Goal: Task Accomplishment & Management: Complete application form

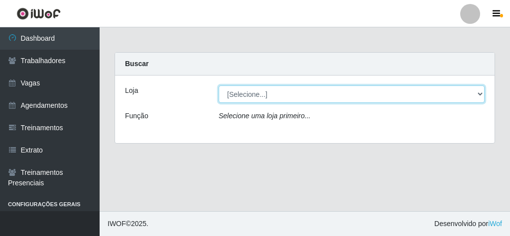
click at [257, 95] on select "[Selecione...] Rede Econômico - Malvinas Rede Econômico - Prata" at bounding box center [352, 94] width 266 height 17
select select "194"
click at [219, 86] on select "[Selecione...] Rede Econômico - Malvinas Rede Econômico - Prata" at bounding box center [352, 94] width 266 height 17
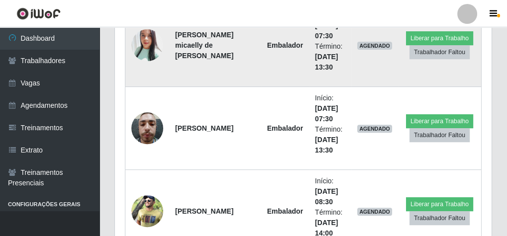
scroll to position [438, 0]
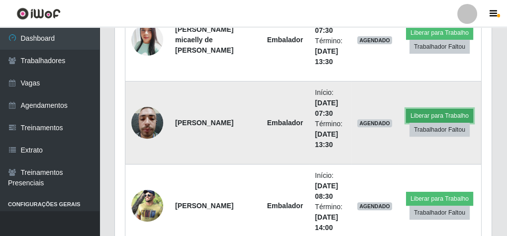
click at [447, 113] on button "Liberar para Trabalho" at bounding box center [439, 116] width 67 height 14
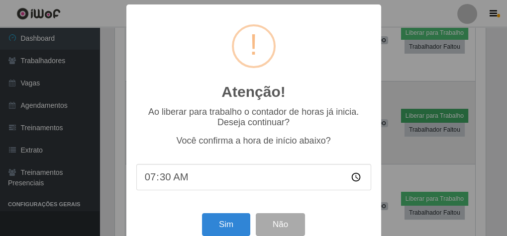
scroll to position [206, 373]
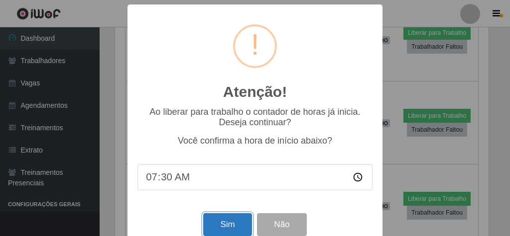
click at [240, 226] on button "Sim" at bounding box center [227, 225] width 48 height 23
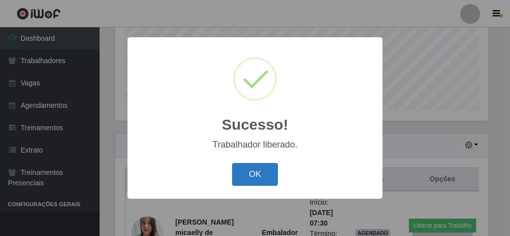
click at [257, 184] on button "OK" at bounding box center [255, 174] width 46 height 23
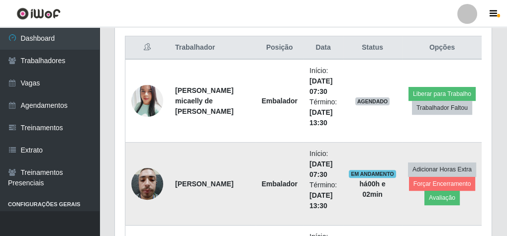
scroll to position [344, 0]
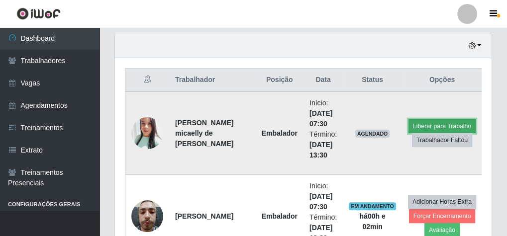
click at [428, 121] on button "Liberar para Trabalho" at bounding box center [442, 126] width 67 height 14
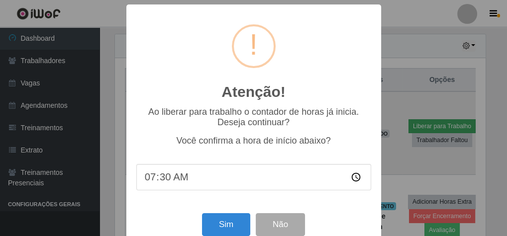
scroll to position [206, 373]
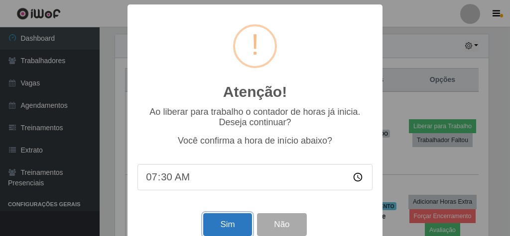
click at [228, 231] on button "Sim" at bounding box center [227, 225] width 48 height 23
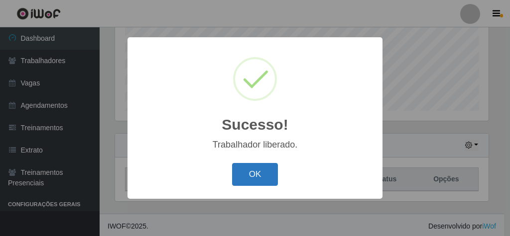
click at [237, 171] on button "OK" at bounding box center [255, 174] width 46 height 23
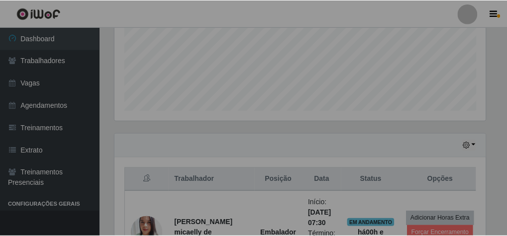
scroll to position [206, 377]
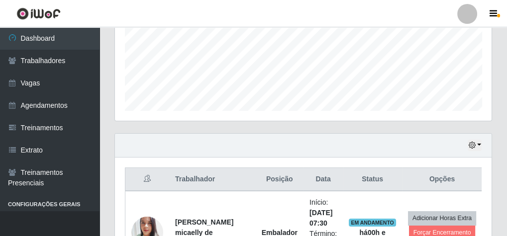
click at [256, 179] on th "Posição" at bounding box center [280, 179] width 48 height 23
drag, startPoint x: 237, startPoint y: 179, endPoint x: 219, endPoint y: 185, distance: 19.4
click at [220, 185] on tr "Trabalhador Posição Data Status Opções" at bounding box center [303, 179] width 357 height 23
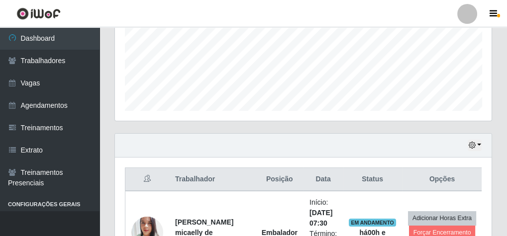
click at [151, 7] on header "Perfil Alterar Senha Sair" at bounding box center [253, 13] width 507 height 27
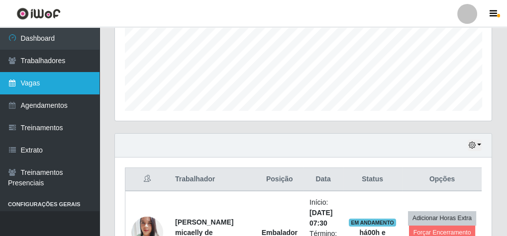
click at [56, 88] on link "Vagas" at bounding box center [50, 83] width 100 height 22
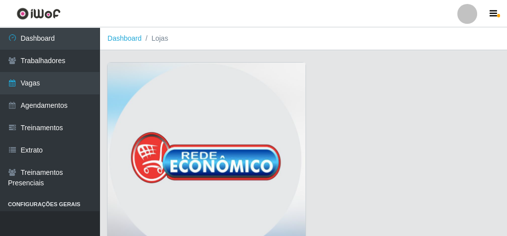
click at [187, 85] on img at bounding box center [207, 162] width 198 height 199
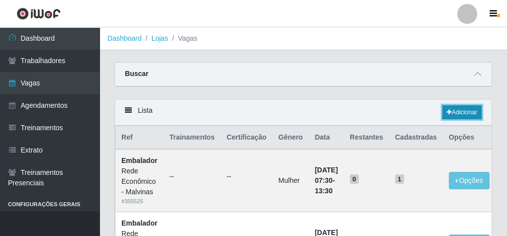
click at [471, 114] on link "Adicionar" at bounding box center [462, 113] width 39 height 14
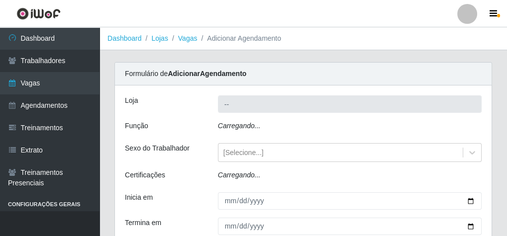
type input "Rede Econômico - Malvinas"
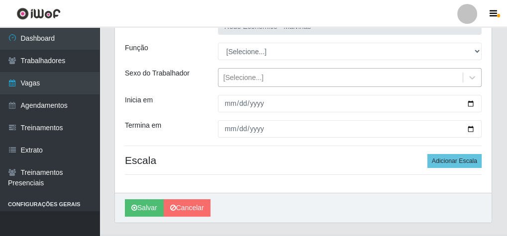
scroll to position [21, 0]
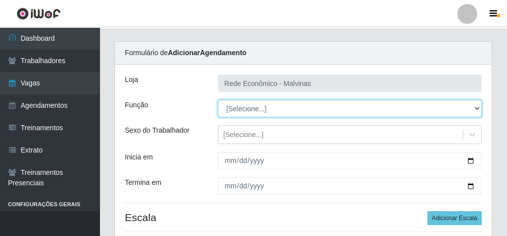
click at [256, 114] on select "[Selecione...] Embalador Embalador + Embalador ++ Operador de Caixa Operador de…" at bounding box center [350, 108] width 264 height 17
select select "1"
click at [218, 100] on select "[Selecione...] Embalador Embalador + Embalador ++ Operador de Caixa Operador de…" at bounding box center [350, 108] width 264 height 17
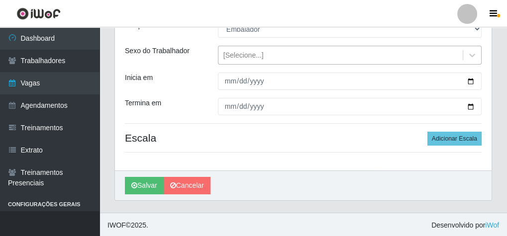
click at [232, 57] on div "[Selecione...]" at bounding box center [244, 55] width 40 height 10
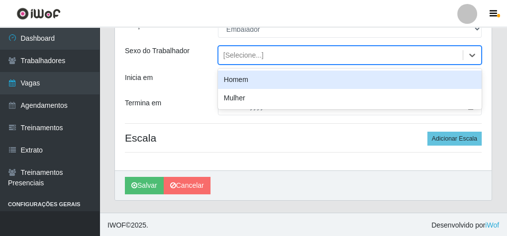
click at [232, 57] on div "[Selecione...]" at bounding box center [244, 55] width 40 height 10
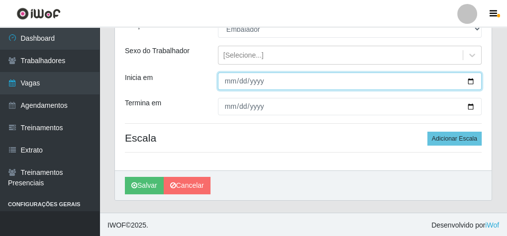
click at [225, 83] on input "Inicia em" at bounding box center [350, 81] width 264 height 17
type input "[DATE]"
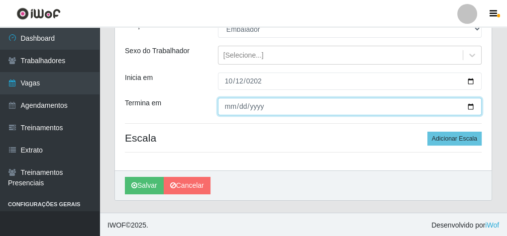
click at [229, 106] on input "Termina em" at bounding box center [350, 106] width 264 height 17
type input "[DATE]"
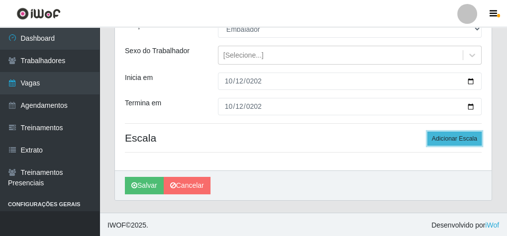
click at [460, 134] on button "Adicionar Escala" at bounding box center [455, 139] width 54 height 14
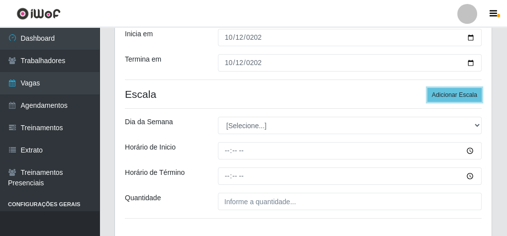
scroll to position [211, 0]
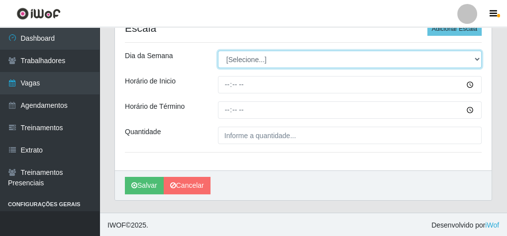
click at [233, 64] on select "[Selecione...] Segunda Terça Quarta Quinta Sexta Sábado Domingo" at bounding box center [350, 59] width 264 height 17
select select "0"
click at [218, 51] on select "[Selecione...] Segunda Terça Quarta Quinta Sexta Sábado Domingo" at bounding box center [350, 59] width 264 height 17
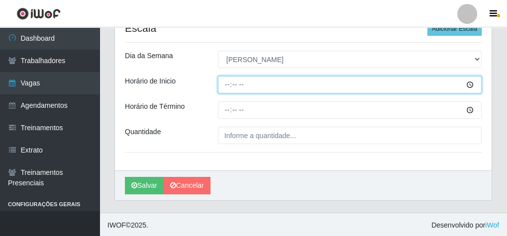
click at [226, 85] on input "Horário de Inicio" at bounding box center [350, 84] width 264 height 17
type input "07:30"
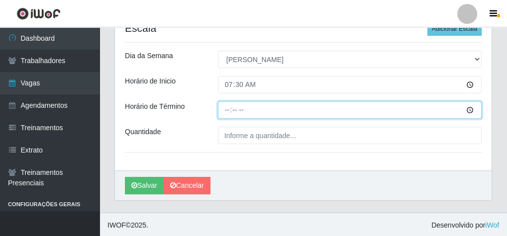
click at [229, 112] on input "Horário de Término" at bounding box center [350, 110] width 264 height 17
type input "13:30"
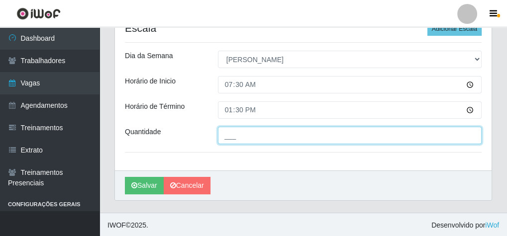
click at [232, 141] on input "___" at bounding box center [350, 135] width 264 height 17
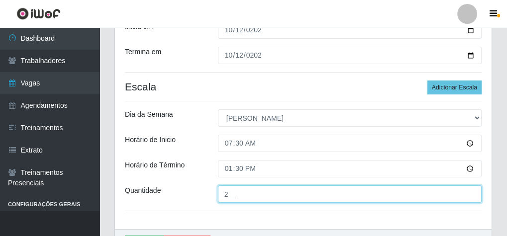
scroll to position [171, 0]
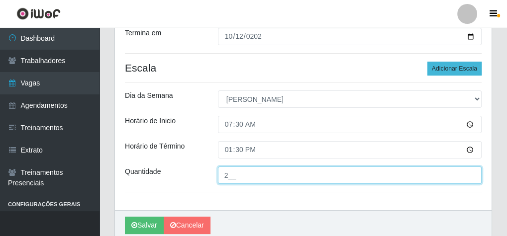
type input "2__"
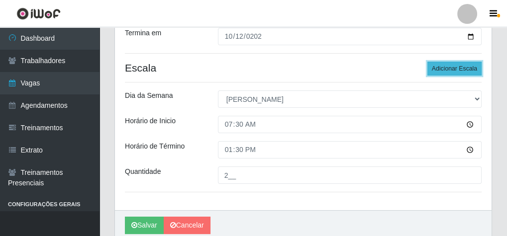
click at [456, 69] on button "Adicionar Escala" at bounding box center [455, 69] width 54 height 14
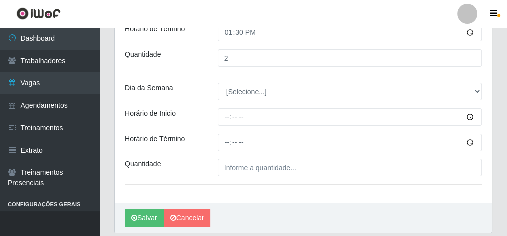
scroll to position [320, 0]
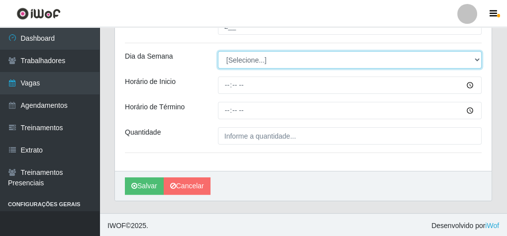
click at [234, 60] on select "[Selecione...] Segunda Terça Quarta Quinta Sexta Sábado Domingo" at bounding box center [350, 59] width 264 height 17
select select "0"
click at [218, 51] on select "[Selecione...] Segunda Terça Quarta Quinta Sexta Sábado Domingo" at bounding box center [350, 59] width 264 height 17
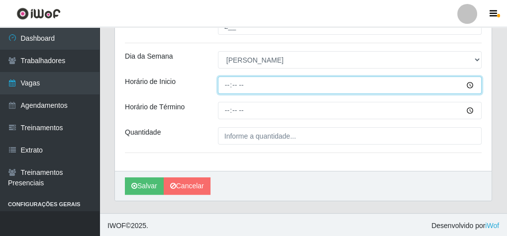
click at [225, 83] on input "Horário de Inicio" at bounding box center [350, 85] width 264 height 17
type input "08:00"
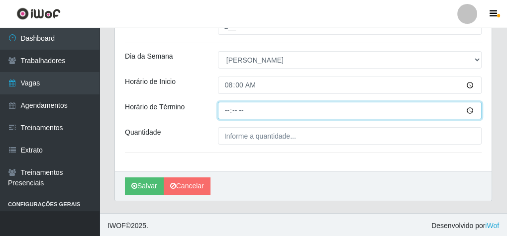
click at [230, 109] on input "Horário de Término" at bounding box center [350, 110] width 264 height 17
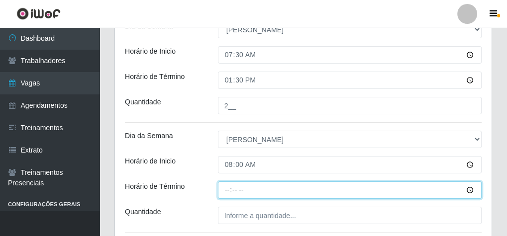
scroll to position [240, 0]
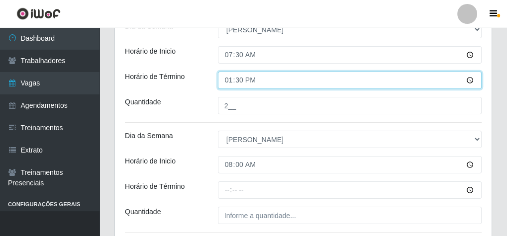
click at [225, 79] on input "13:30" at bounding box center [350, 80] width 264 height 17
type input "12:30"
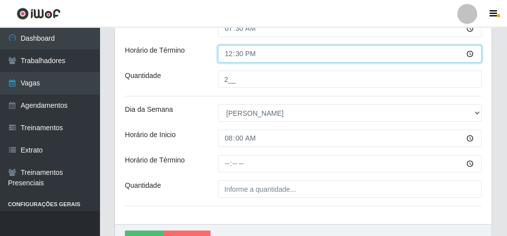
scroll to position [320, 0]
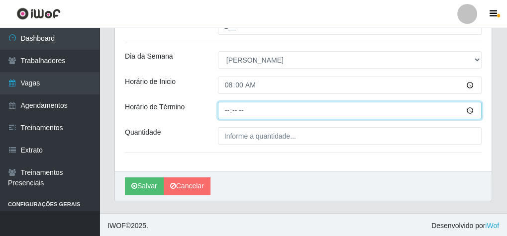
click at [230, 115] on input "Horário de Término" at bounding box center [350, 110] width 264 height 17
type input "13:00"
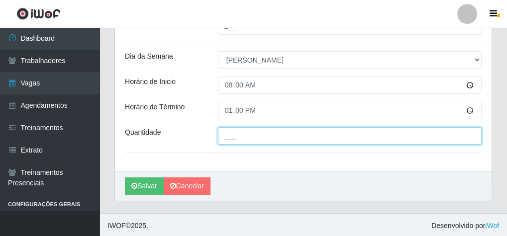
drag, startPoint x: 242, startPoint y: 132, endPoint x: 237, endPoint y: 134, distance: 5.8
click at [237, 134] on input "___" at bounding box center [350, 135] width 264 height 17
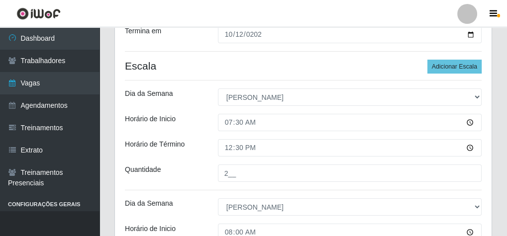
scroll to position [121, 0]
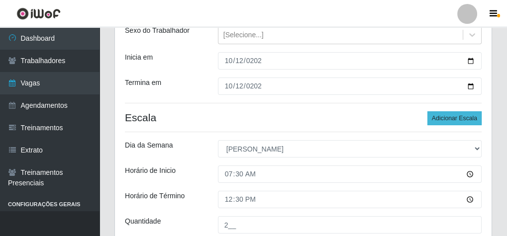
type input "2__"
click at [448, 120] on button "Adicionar Escala" at bounding box center [455, 119] width 54 height 14
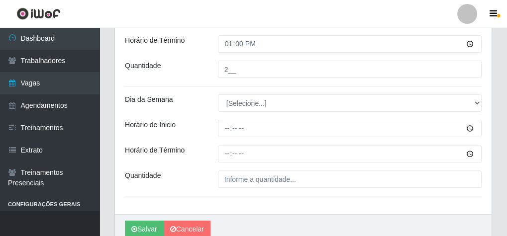
scroll to position [400, 0]
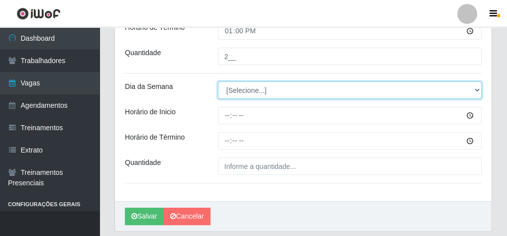
click at [245, 88] on select "[Selecione...] Segunda Terça Quarta Quinta Sexta Sábado Domingo" at bounding box center [350, 90] width 264 height 17
select select "0"
click at [218, 82] on select "[Selecione...] Segunda Terça Quarta Quinta Sexta Sábado Domingo" at bounding box center [350, 90] width 264 height 17
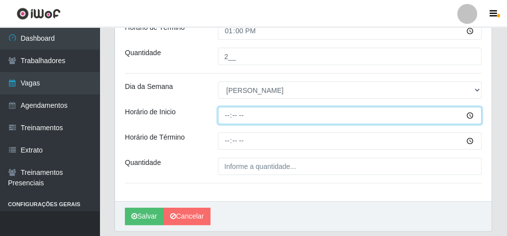
click at [226, 117] on input "Horário de Inicio" at bounding box center [350, 115] width 264 height 17
type input "09:00"
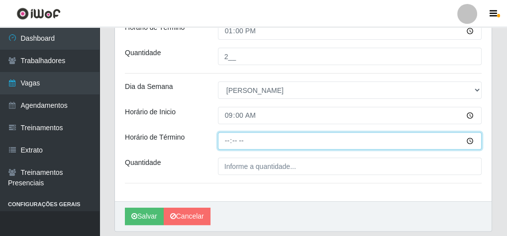
click at [226, 142] on input "Horário de Término" at bounding box center [350, 140] width 264 height 17
type input "13:00"
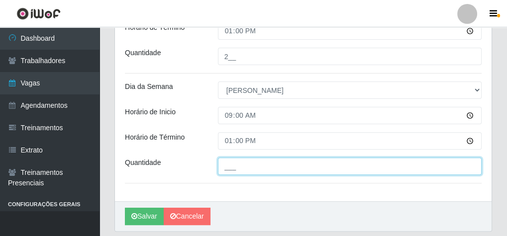
click at [246, 163] on input "___" at bounding box center [350, 166] width 264 height 17
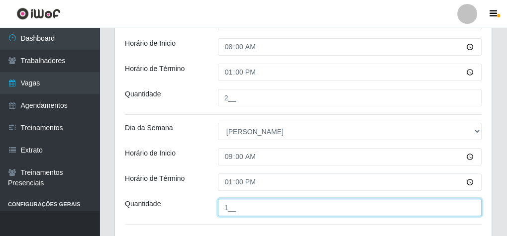
scroll to position [430, 0]
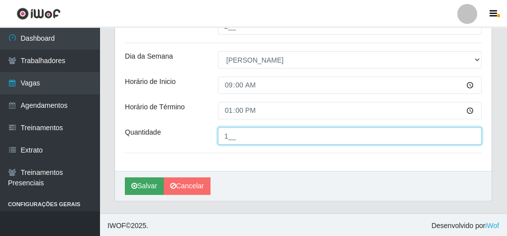
type input "1__"
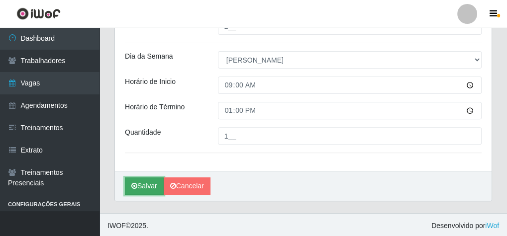
click at [132, 192] on button "Salvar" at bounding box center [144, 186] width 39 height 17
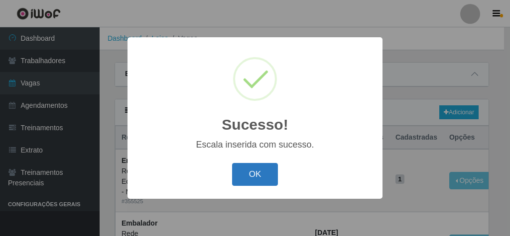
click at [259, 181] on button "OK" at bounding box center [255, 174] width 46 height 23
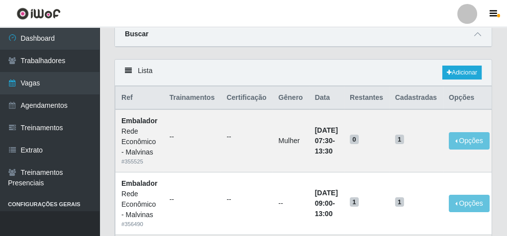
scroll to position [80, 0]
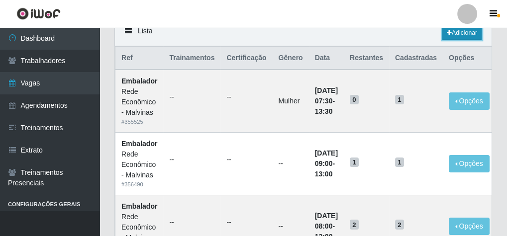
click at [471, 29] on link "Adicionar" at bounding box center [462, 33] width 39 height 14
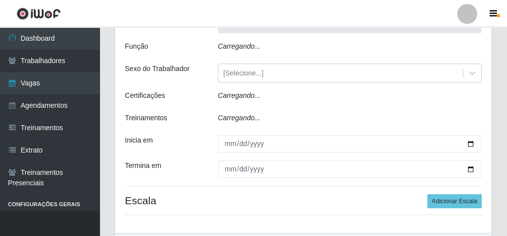
scroll to position [43, 0]
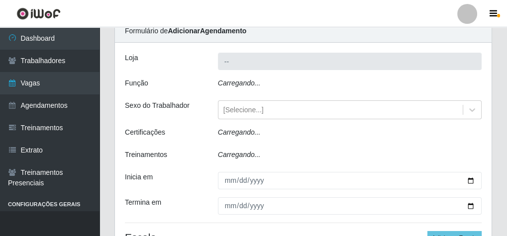
type input "Rede Econômico - Malvinas"
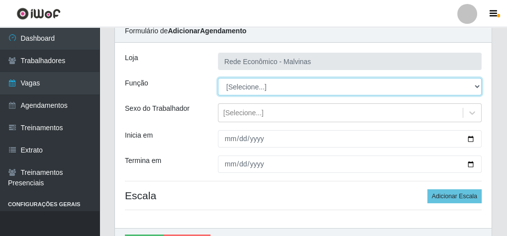
click at [251, 93] on select "[Selecione...] Embalador Embalador + Embalador ++ Operador de Caixa Operador de…" at bounding box center [350, 86] width 264 height 17
select select "1"
click at [218, 78] on select "[Selecione...] Embalador Embalador + Embalador ++ Operador de Caixa Operador de…" at bounding box center [350, 86] width 264 height 17
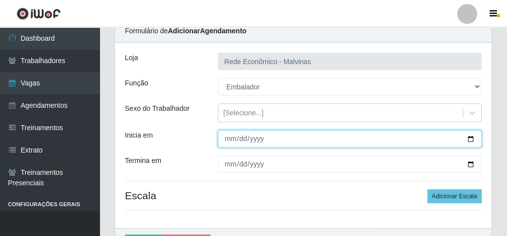
click at [227, 140] on input "Inicia em" at bounding box center [350, 138] width 264 height 17
type input "[DATE]"
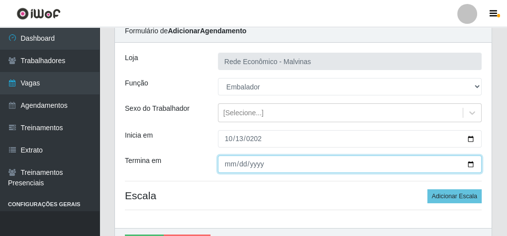
click at [227, 162] on input "Termina em" at bounding box center [350, 164] width 264 height 17
type input "[DATE]"
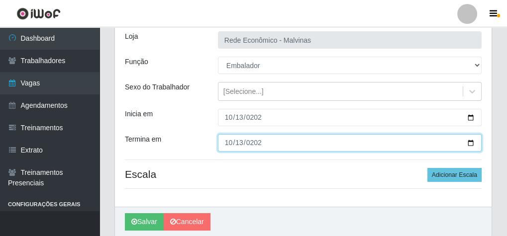
scroll to position [83, 0]
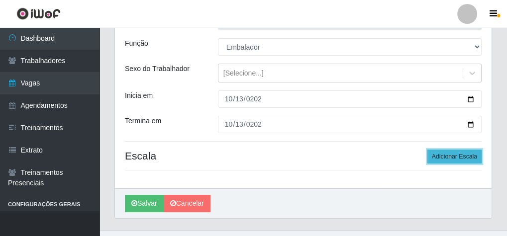
click at [455, 152] on button "Adicionar Escala" at bounding box center [455, 157] width 54 height 14
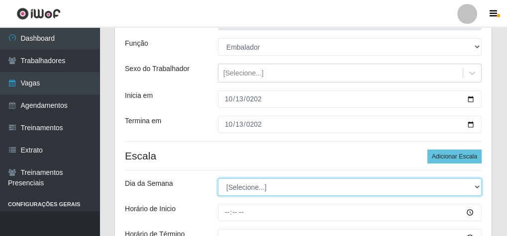
click at [246, 181] on select "[Selecione...] Segunda Terça Quarta Quinta Sexta Sábado Domingo" at bounding box center [350, 187] width 264 height 17
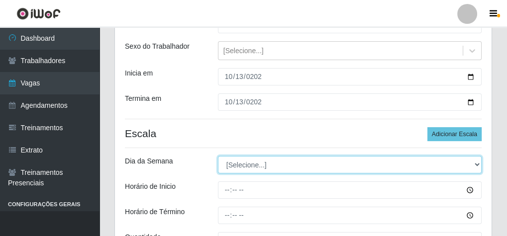
scroll to position [122, 0]
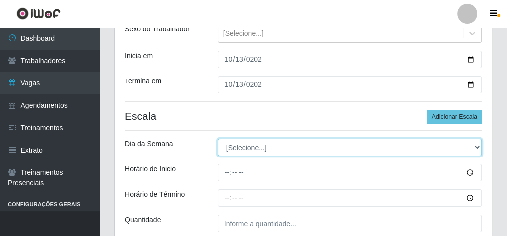
click at [245, 142] on select "[Selecione...] Segunda Terça Quarta Quinta Sexta Sábado Domingo" at bounding box center [350, 147] width 264 height 17
select select "1"
click at [218, 139] on select "[Selecione...] Segunda Terça Quarta Quinta Sexta Sábado Domingo" at bounding box center [350, 147] width 264 height 17
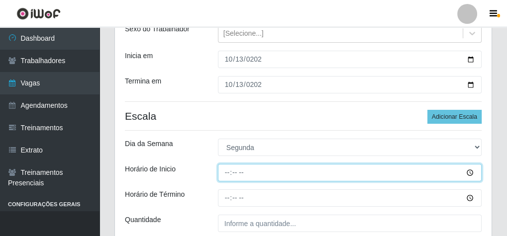
click at [224, 170] on input "Horário de Inicio" at bounding box center [350, 172] width 264 height 17
type input "07:30"
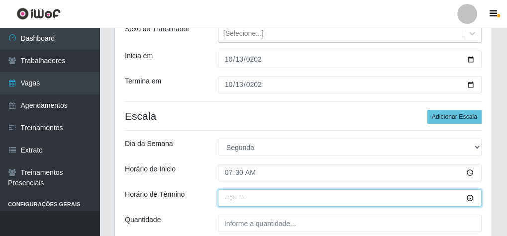
click at [227, 198] on input "Horário de Término" at bounding box center [350, 198] width 264 height 17
type input "13:30"
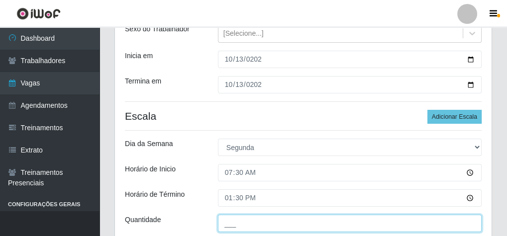
click at [250, 225] on input "___" at bounding box center [350, 223] width 264 height 17
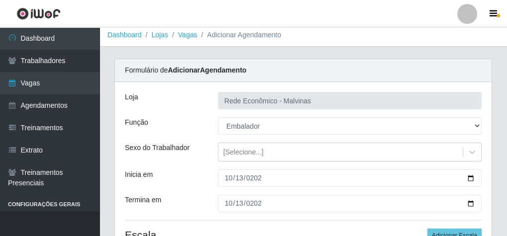
scroll to position [0, 0]
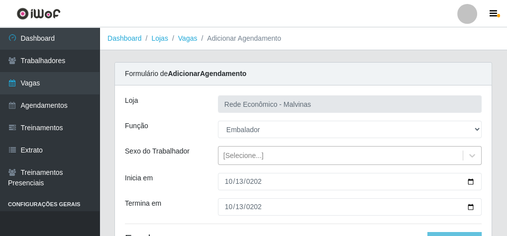
type input "2__"
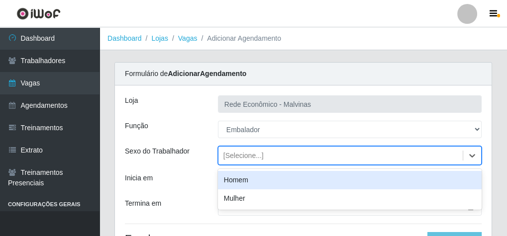
click at [243, 158] on div "[Selecione...]" at bounding box center [244, 156] width 40 height 10
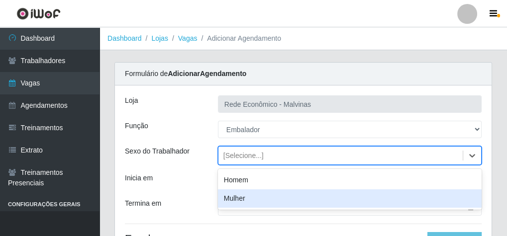
click at [242, 197] on div "Mulher" at bounding box center [350, 199] width 264 height 18
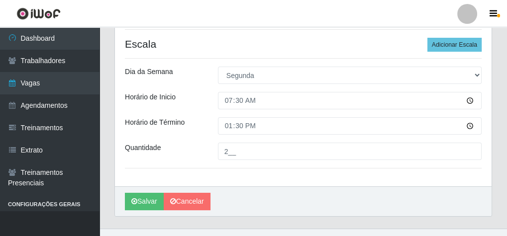
scroll to position [199, 0]
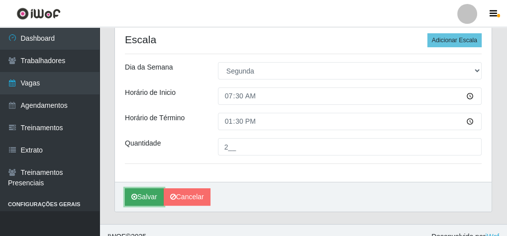
click at [136, 195] on icon "submit" at bounding box center [134, 197] width 6 height 7
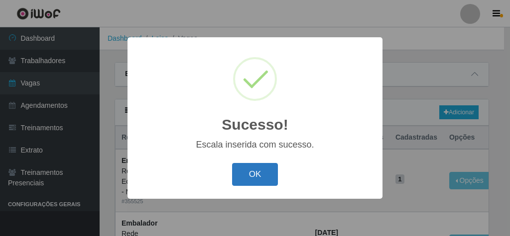
click at [266, 176] on button "OK" at bounding box center [255, 174] width 46 height 23
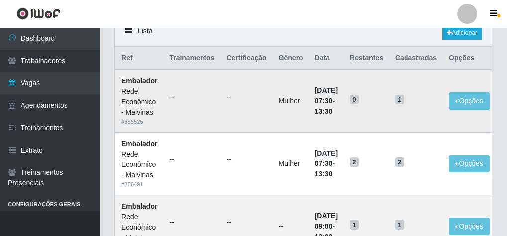
scroll to position [40, 0]
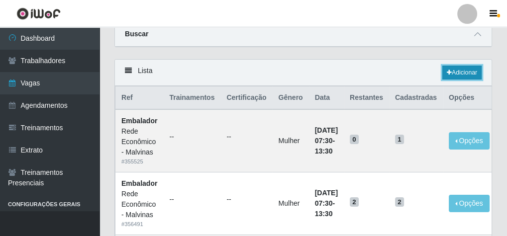
click at [465, 68] on link "Adicionar" at bounding box center [462, 73] width 39 height 14
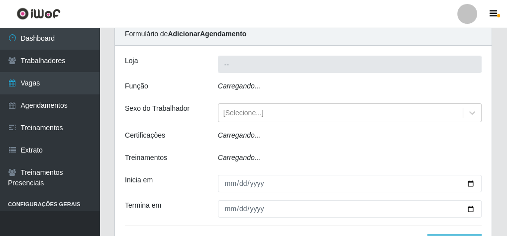
type input "Rede Econômico - Malvinas"
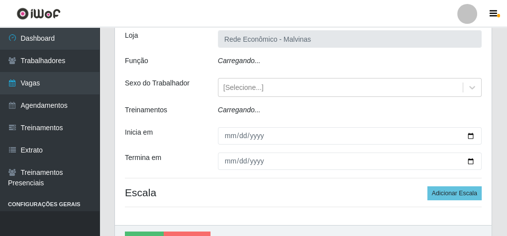
scroll to position [80, 0]
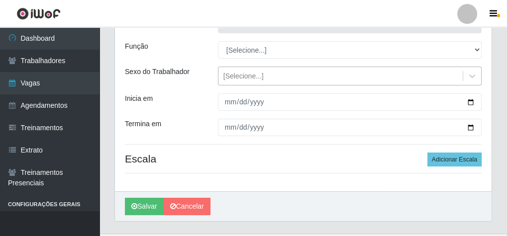
click at [231, 76] on div "[Selecione...]" at bounding box center [244, 76] width 40 height 10
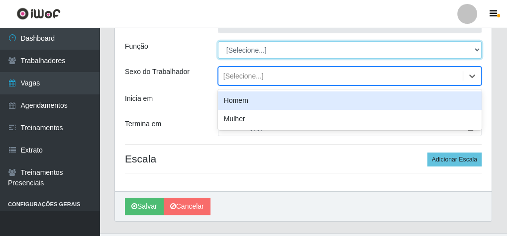
click at [255, 53] on select "[Selecione...] Embalador Embalador + Embalador ++ Operador de Caixa Operador de…" at bounding box center [350, 49] width 264 height 17
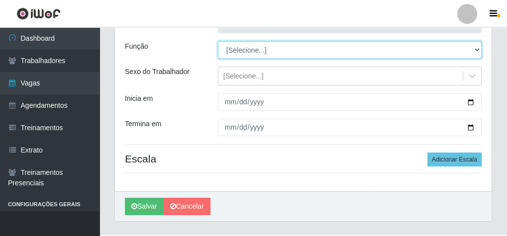
click at [255, 53] on select "[Selecione...] Embalador Embalador + Embalador ++ Operador de Caixa Operador de…" at bounding box center [350, 49] width 264 height 17
click at [250, 52] on select "[Selecione...] Embalador Embalador + Embalador ++ Operador de Caixa Operador de…" at bounding box center [350, 49] width 264 height 17
select select "1"
click at [218, 41] on select "[Selecione...] Embalador Embalador + Embalador ++ Operador de Caixa Operador de…" at bounding box center [350, 49] width 264 height 17
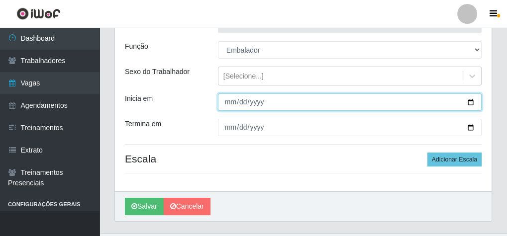
click at [232, 105] on input "Inicia em" at bounding box center [350, 102] width 264 height 17
type input "[DATE]"
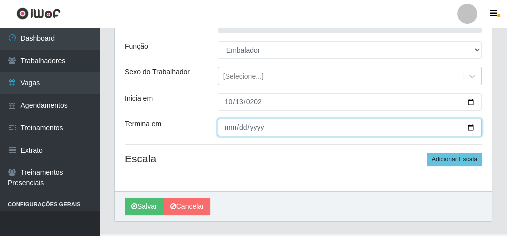
click at [228, 123] on input "Termina em" at bounding box center [350, 127] width 264 height 17
type input "[DATE]"
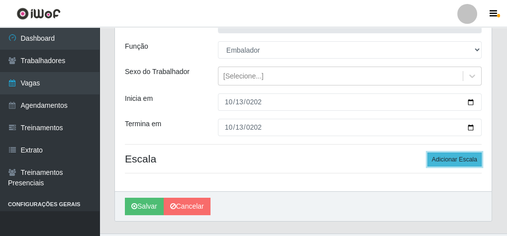
click at [439, 158] on button "Adicionar Escala" at bounding box center [455, 160] width 54 height 14
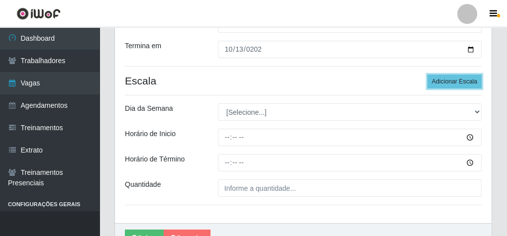
scroll to position [159, 0]
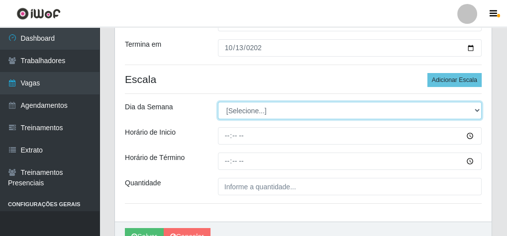
click at [239, 118] on select "[Selecione...] Segunda Terça Quarta Quinta Sexta Sábado Domingo" at bounding box center [350, 110] width 264 height 17
select select "1"
click at [218, 102] on select "[Selecione...] Segunda Terça Quarta Quinta Sexta Sábado Domingo" at bounding box center [350, 110] width 264 height 17
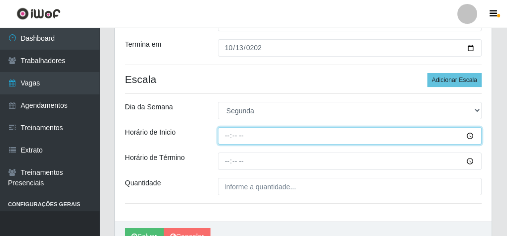
click at [226, 139] on input "Horário de Inicio" at bounding box center [350, 135] width 264 height 17
type input "08:30"
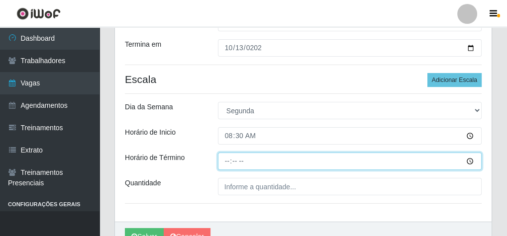
click at [228, 161] on input "Horário de Término" at bounding box center [350, 161] width 264 height 17
type input "13:30"
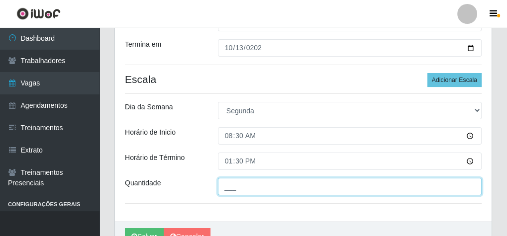
click at [237, 188] on input "___" at bounding box center [350, 186] width 264 height 17
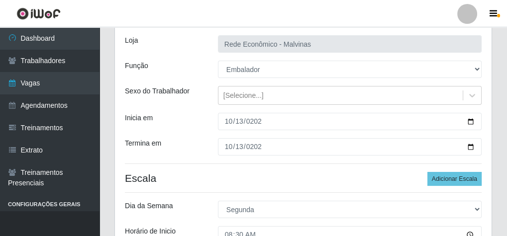
scroll to position [80, 0]
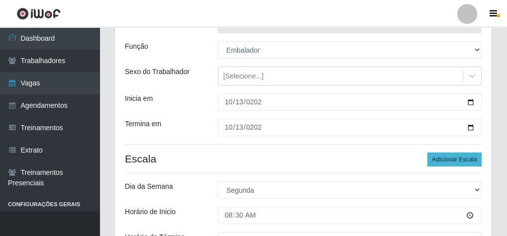
type input "1__"
click at [453, 159] on button "Adicionar Escala" at bounding box center [455, 160] width 54 height 14
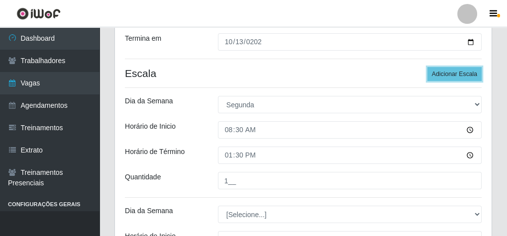
scroll to position [199, 0]
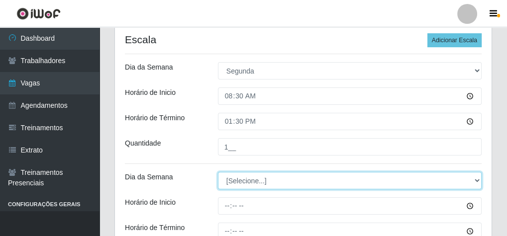
click at [239, 181] on select "[Selecione...] Segunda Terça Quarta Quinta Sexta Sábado Domingo" at bounding box center [350, 180] width 264 height 17
select select "1"
click at [218, 172] on select "[Selecione...] Segunda Terça Quarta Quinta Sexta Sábado Domingo" at bounding box center [350, 180] width 264 height 17
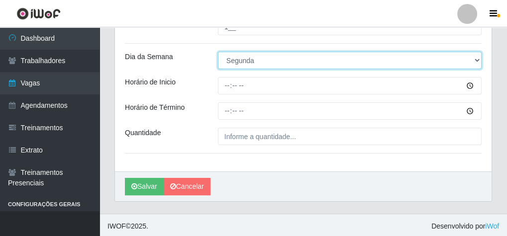
scroll to position [320, 0]
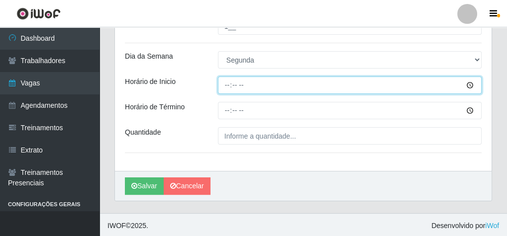
click at [226, 84] on input "Horário de Inicio" at bounding box center [350, 85] width 264 height 17
type input "14:00"
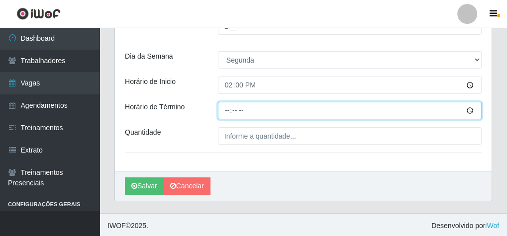
click at [225, 108] on input "Horário de Término" at bounding box center [350, 110] width 264 height 17
type input "20:00"
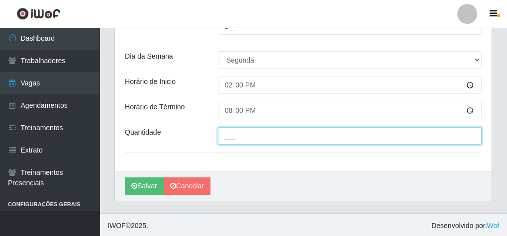
click at [248, 131] on input "___" at bounding box center [350, 135] width 264 height 17
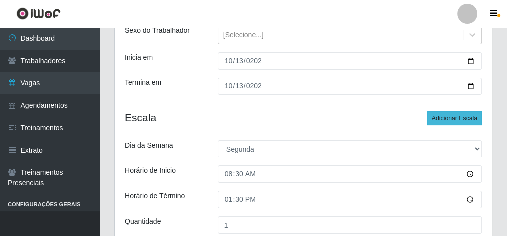
type input "2__"
click at [457, 122] on button "Adicionar Escala" at bounding box center [455, 119] width 54 height 14
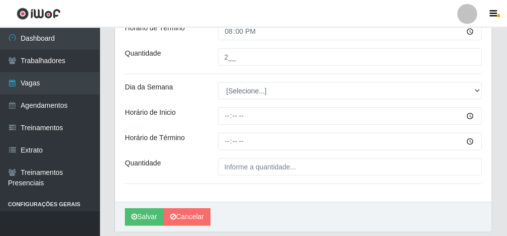
scroll to position [400, 0]
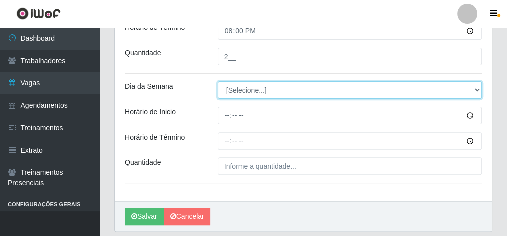
click at [240, 89] on select "[Selecione...] Segunda Terça Quarta Quinta Sexta Sábado Domingo" at bounding box center [350, 90] width 264 height 17
select select "1"
click at [218, 82] on select "[Selecione...] Segunda Terça Quarta Quinta Sexta Sábado Domingo" at bounding box center [350, 90] width 264 height 17
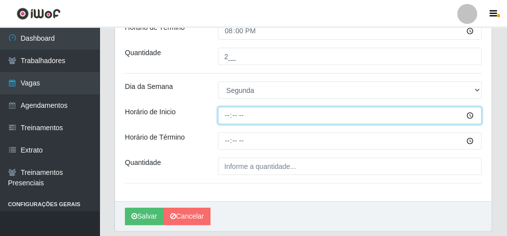
click at [225, 116] on input "Horário de Inicio" at bounding box center [350, 115] width 264 height 17
type input "16:00"
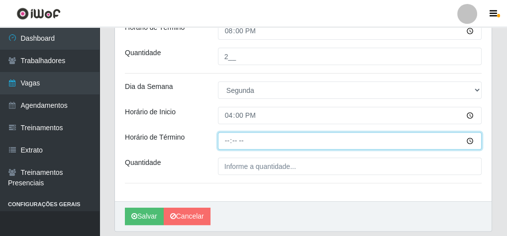
click at [228, 139] on input "Horário de Término" at bounding box center [350, 140] width 264 height 17
type input "20:00"
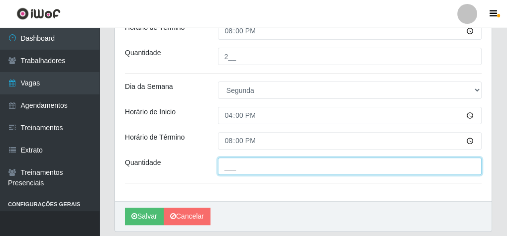
click at [237, 165] on input "___" at bounding box center [350, 166] width 264 height 17
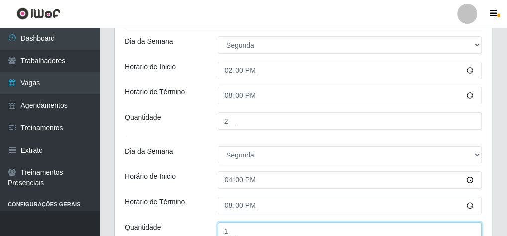
scroll to position [430, 0]
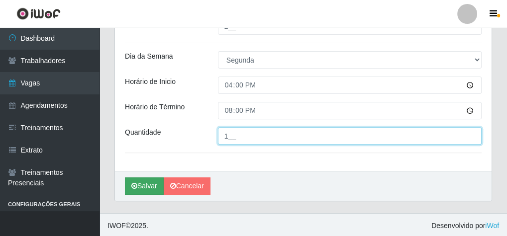
type input "1__"
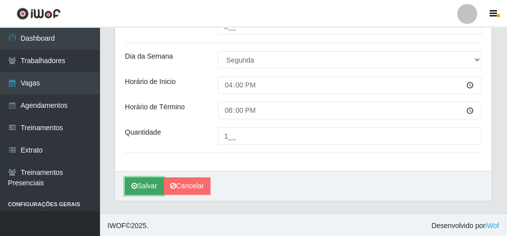
click at [153, 181] on button "Salvar" at bounding box center [144, 186] width 39 height 17
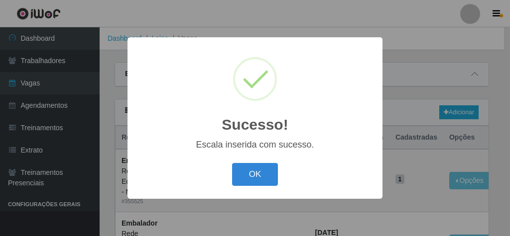
click at [283, 173] on div "OK Cancel" at bounding box center [254, 174] width 235 height 28
click at [263, 170] on button "OK" at bounding box center [255, 174] width 46 height 23
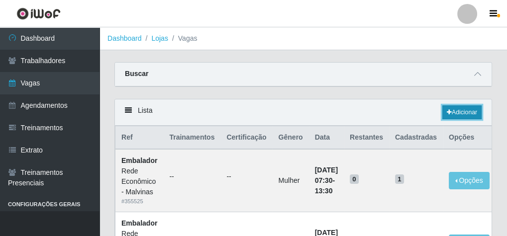
click at [447, 108] on link "Adicionar" at bounding box center [462, 113] width 39 height 14
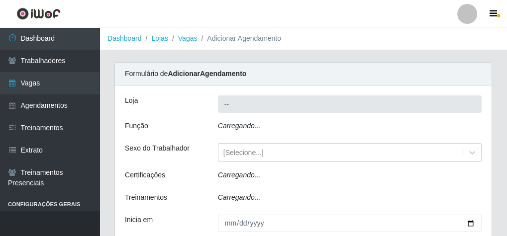
type input "Rede Econômico - Malvinas"
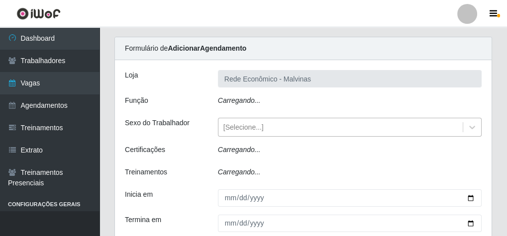
scroll to position [40, 0]
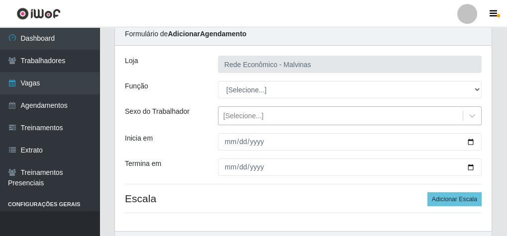
click at [238, 114] on div "[Selecione...]" at bounding box center [244, 116] width 40 height 10
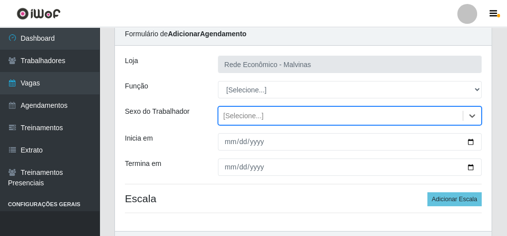
click at [234, 117] on div "[Selecione...]" at bounding box center [244, 116] width 40 height 10
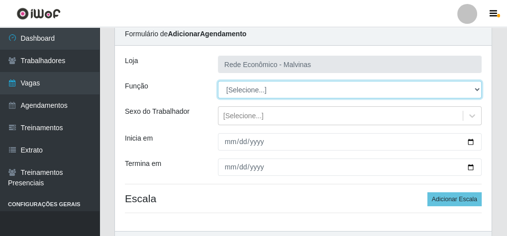
click at [254, 90] on select "[Selecione...] Embalador Embalador + Embalador ++ Operador de Caixa Operador de…" at bounding box center [350, 89] width 264 height 17
select select "1"
click at [218, 81] on select "[Selecione...] Embalador Embalador + Embalador ++ Operador de Caixa Operador de…" at bounding box center [350, 89] width 264 height 17
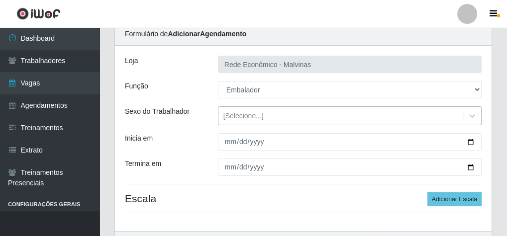
click at [248, 118] on div "[Selecione...]" at bounding box center [244, 116] width 40 height 10
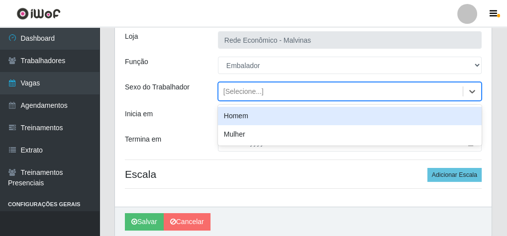
scroll to position [101, 0]
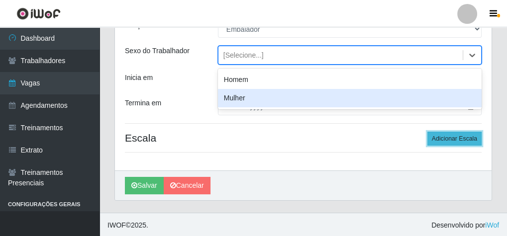
click at [450, 137] on button "Adicionar Escala" at bounding box center [455, 139] width 54 height 14
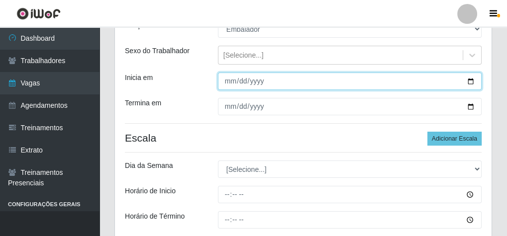
click at [227, 81] on input "Inicia em" at bounding box center [350, 81] width 264 height 17
type input "[DATE]"
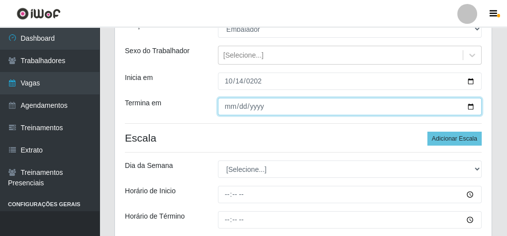
click at [229, 107] on input "Termina em" at bounding box center [350, 106] width 264 height 17
type input "[DATE]"
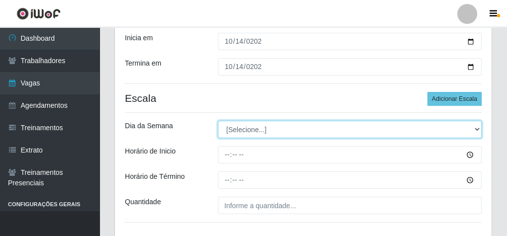
click at [228, 126] on select "[Selecione...] Segunda Terça Quarta Quinta Sexta Sábado Domingo" at bounding box center [350, 129] width 264 height 17
select select "2"
click at [218, 121] on select "[Selecione...] Segunda Terça Quarta Quinta Sexta Sábado Domingo" at bounding box center [350, 129] width 264 height 17
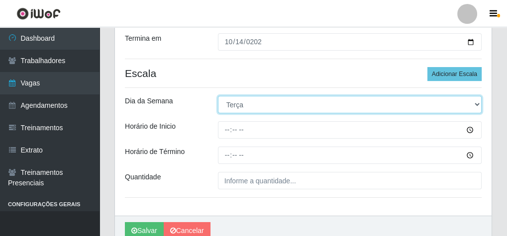
scroll to position [211, 0]
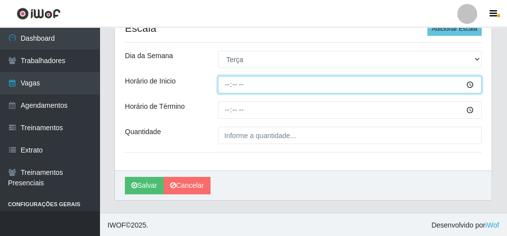
click at [222, 88] on input "Horário de Inicio" at bounding box center [350, 84] width 264 height 17
type input "07:30"
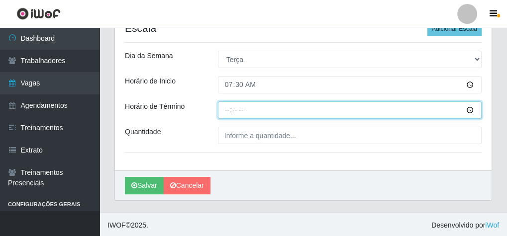
click at [229, 111] on input "Horário de Término" at bounding box center [350, 110] width 264 height 17
type input "13:30"
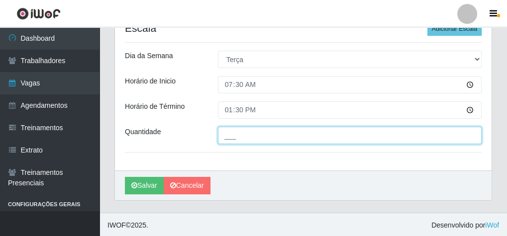
click at [270, 131] on input "___" at bounding box center [350, 135] width 264 height 17
type input "2__"
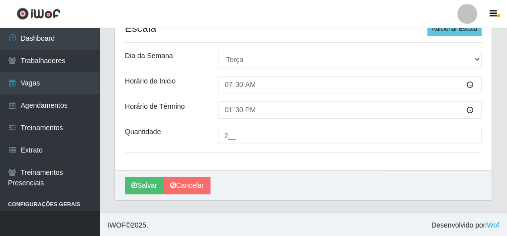
click at [470, 27] on header "Perfil Alterar Senha Sair" at bounding box center [253, 13] width 507 height 27
click at [454, 30] on button "Adicionar Escala" at bounding box center [455, 29] width 54 height 14
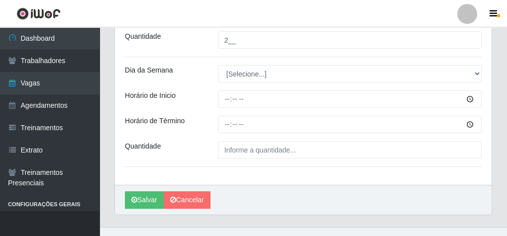
scroll to position [320, 0]
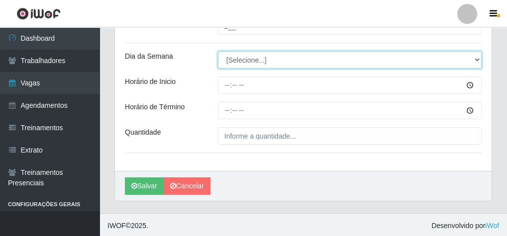
click at [239, 59] on select "[Selecione...] Segunda Terça Quarta Quinta Sexta Sábado Domingo" at bounding box center [350, 59] width 264 height 17
select select "2"
click at [218, 51] on select "[Selecione...] Segunda Terça Quarta Quinta Sexta Sábado Domingo" at bounding box center [350, 59] width 264 height 17
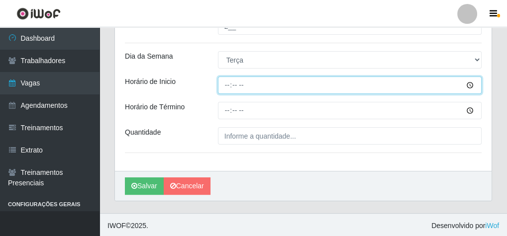
click at [229, 88] on input "Horário de Inicio" at bounding box center [350, 85] width 264 height 17
type input "08:30"
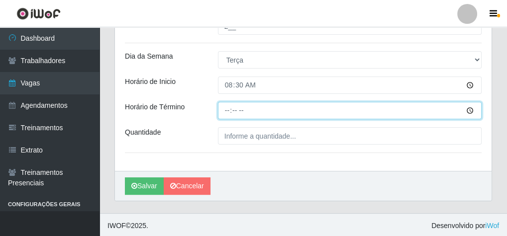
click at [225, 110] on input "Horário de Término" at bounding box center [350, 110] width 264 height 17
type input "13:30"
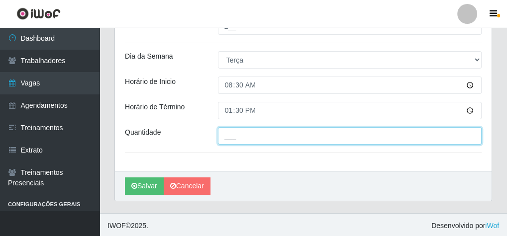
click at [233, 133] on input "___" at bounding box center [350, 135] width 264 height 17
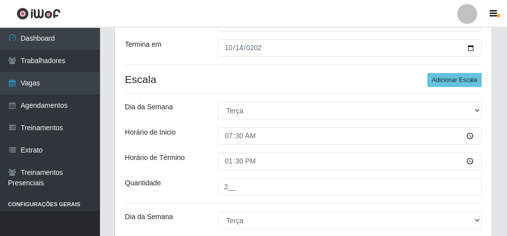
scroll to position [81, 0]
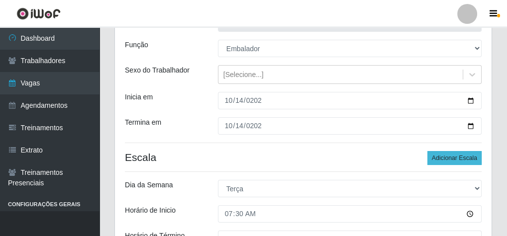
type input "1__"
click at [467, 155] on button "Adicionar Escala" at bounding box center [455, 158] width 54 height 14
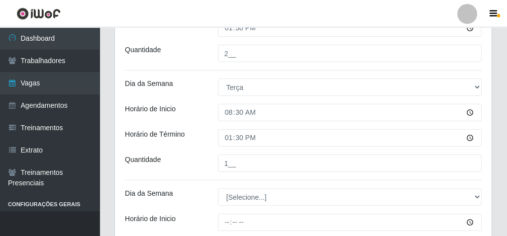
scroll to position [240, 0]
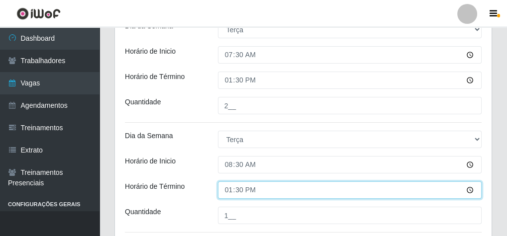
click at [228, 187] on input "13:30" at bounding box center [350, 190] width 264 height 17
type input "14:30"
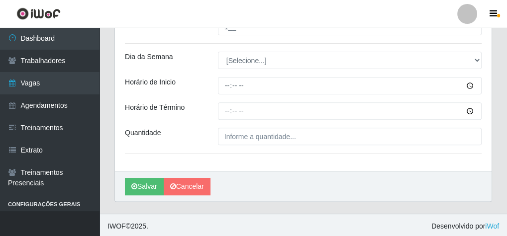
scroll to position [430, 0]
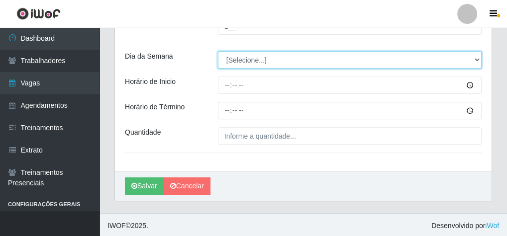
click at [239, 62] on select "[Selecione...] Segunda Terça Quarta Quinta Sexta Sábado Domingo" at bounding box center [350, 59] width 264 height 17
select select "2"
click at [218, 51] on select "[Selecione...] Segunda Terça Quarta Quinta Sexta Sábado Domingo" at bounding box center [350, 59] width 264 height 17
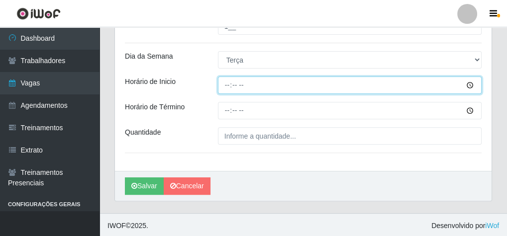
click at [225, 83] on input "Horário de Inicio" at bounding box center [350, 85] width 264 height 17
type input "14:00"
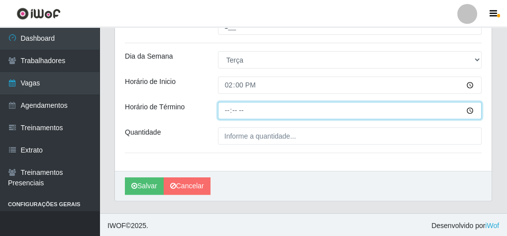
click at [227, 104] on input "Horário de Término" at bounding box center [350, 110] width 264 height 17
type input "20:00"
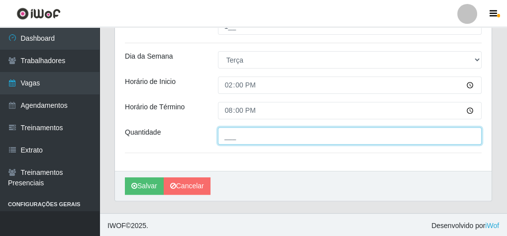
click at [234, 132] on input "___" at bounding box center [350, 135] width 264 height 17
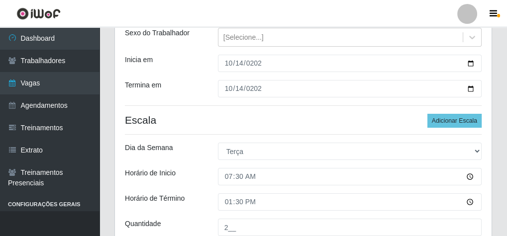
scroll to position [112, 0]
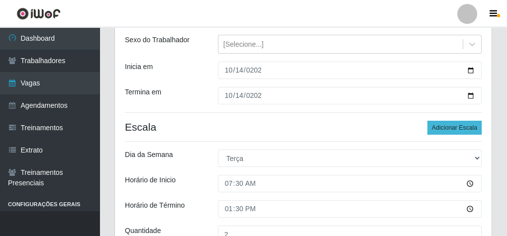
type input "2__"
click at [470, 130] on button "Adicionar Escala" at bounding box center [455, 128] width 54 height 14
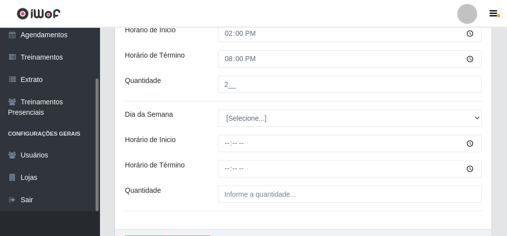
scroll to position [540, 0]
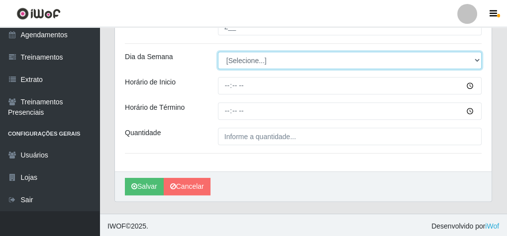
click at [239, 55] on select "[Selecione...] Segunda Terça Quarta Quinta Sexta Sábado Domingo" at bounding box center [350, 60] width 264 height 17
select select "2"
click at [218, 52] on select "[Selecione...] Segunda Terça Quarta Quinta Sexta Sábado Domingo" at bounding box center [350, 60] width 264 height 17
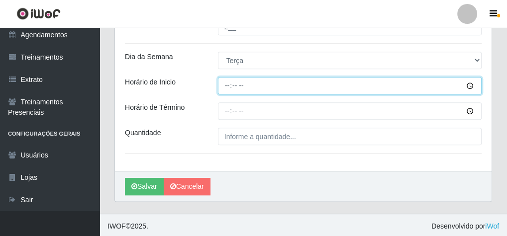
click at [225, 83] on input "Horário de Inicio" at bounding box center [350, 85] width 264 height 17
type input "16:00"
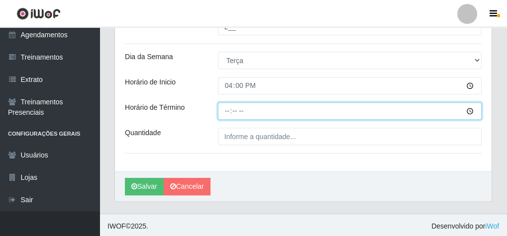
click at [226, 105] on input "Horário de Término" at bounding box center [350, 111] width 264 height 17
type input "20:10"
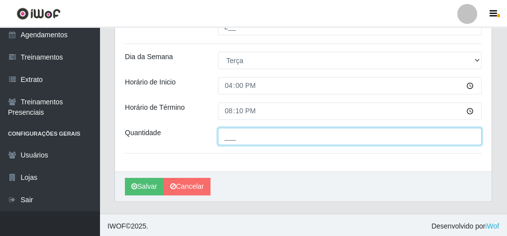
click at [228, 129] on input "___" at bounding box center [350, 136] width 264 height 17
type input "1__"
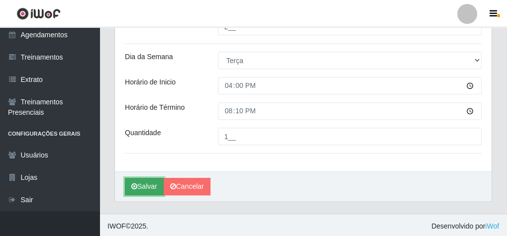
click at [145, 181] on button "Salvar" at bounding box center [144, 186] width 39 height 17
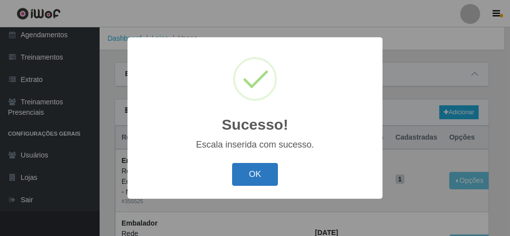
click at [263, 172] on button "OK" at bounding box center [255, 174] width 46 height 23
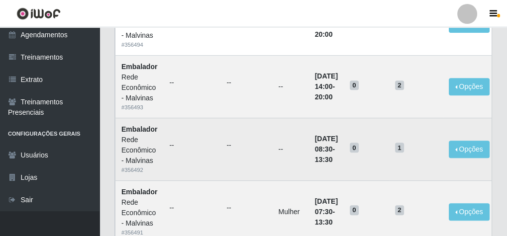
scroll to position [478, 0]
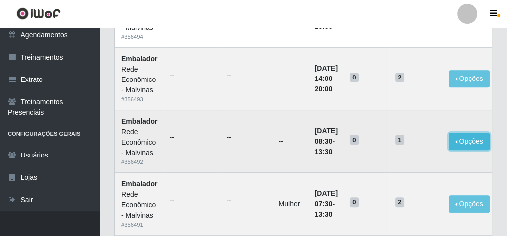
click at [463, 137] on button "Opções" at bounding box center [469, 141] width 41 height 17
click at [407, 142] on link "Editar" at bounding box center [393, 143] width 28 height 8
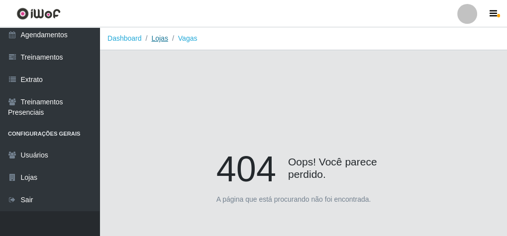
click at [158, 35] on link "Lojas" at bounding box center [159, 38] width 16 height 8
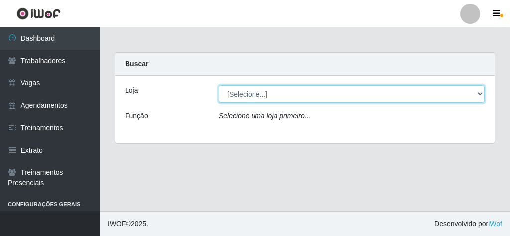
click at [244, 97] on select "[Selecione...] Rede Econômico - Malvinas Rede Econômico - Prata" at bounding box center [352, 94] width 266 height 17
select select "194"
click at [219, 86] on select "[Selecione...] Rede Econômico - Malvinas Rede Econômico - Prata" at bounding box center [352, 94] width 266 height 17
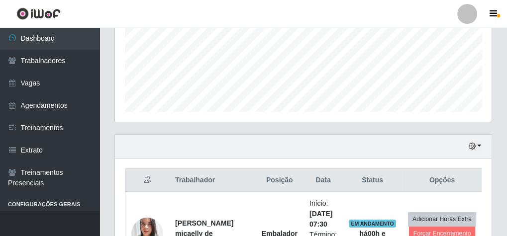
scroll to position [319, 0]
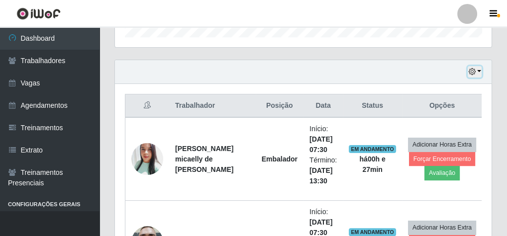
click at [480, 71] on button "button" at bounding box center [475, 71] width 14 height 11
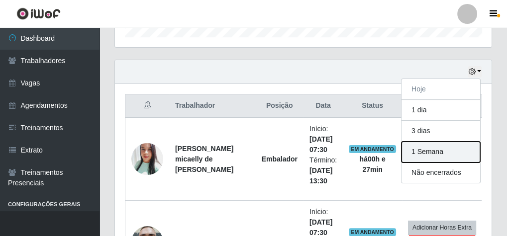
click at [424, 154] on button "1 Semana" at bounding box center [441, 152] width 79 height 21
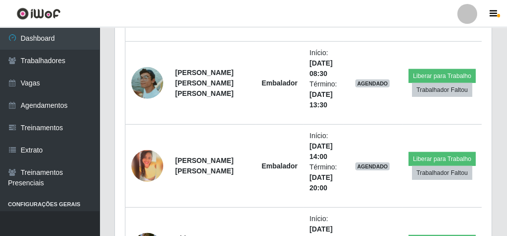
scroll to position [3181, 0]
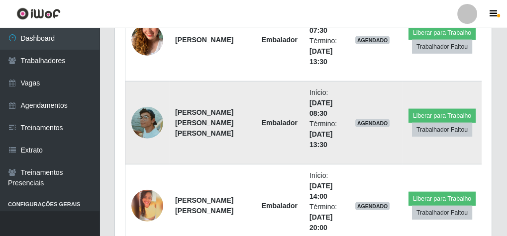
click at [149, 112] on img at bounding box center [147, 123] width 32 height 32
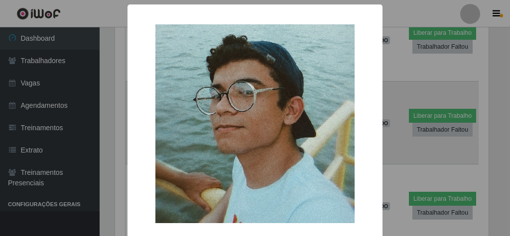
click at [149, 112] on div "×" at bounding box center [254, 123] width 235 height 219
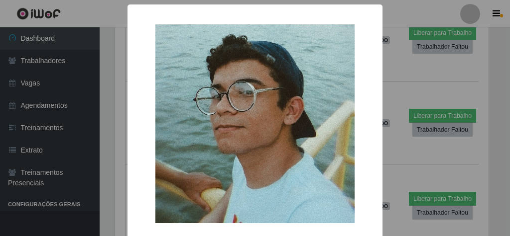
click at [390, 44] on div "× OK Cancel" at bounding box center [255, 118] width 510 height 236
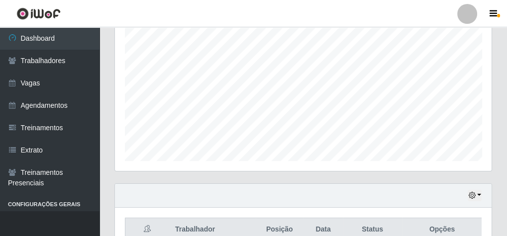
scroll to position [0, 0]
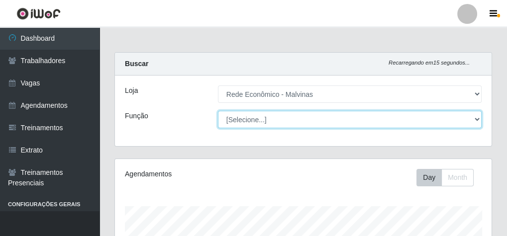
click at [244, 119] on select "[Selecione...] Embalador Embalador + Embalador ++ Operador de Caixa Operador de…" at bounding box center [350, 119] width 264 height 17
select select "1"
click at [218, 111] on select "[Selecione...] Embalador Embalador + Embalador ++ Operador de Caixa Operador de…" at bounding box center [350, 119] width 264 height 17
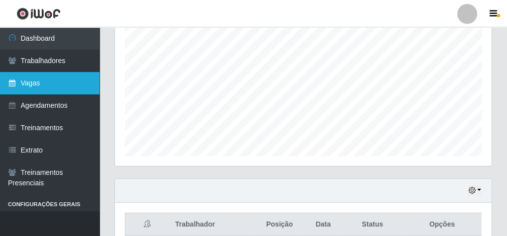
scroll to position [165, 0]
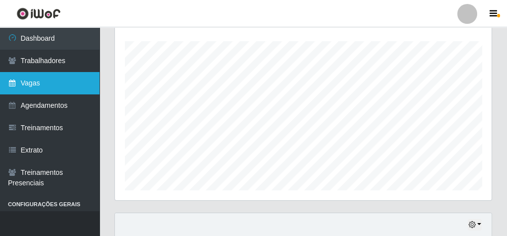
click at [54, 80] on link "Vagas" at bounding box center [50, 83] width 100 height 22
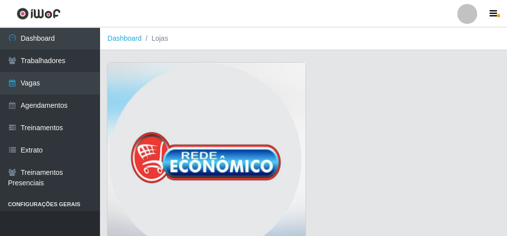
click at [305, 124] on img at bounding box center [207, 162] width 198 height 199
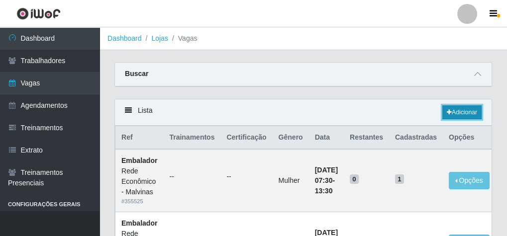
click at [454, 112] on link "Adicionar" at bounding box center [462, 113] width 39 height 14
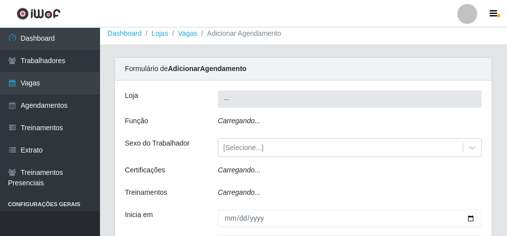
type input "Rede Econômico - Malvinas"
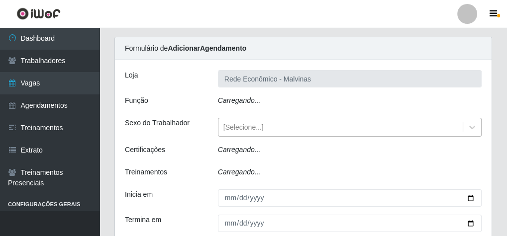
scroll to position [40, 0]
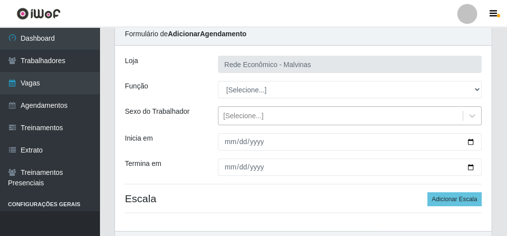
click at [231, 116] on div "[Selecione...]" at bounding box center [244, 116] width 40 height 10
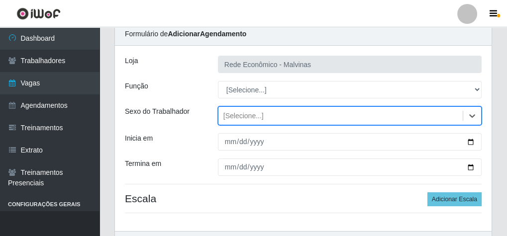
click at [231, 114] on div "[Selecione...]" at bounding box center [244, 116] width 40 height 10
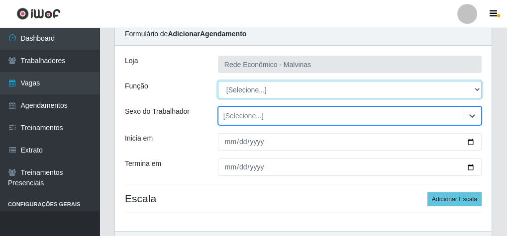
click at [243, 92] on select "[Selecione...] Embalador Embalador + Embalador ++ Operador de Caixa Operador de…" at bounding box center [350, 89] width 264 height 17
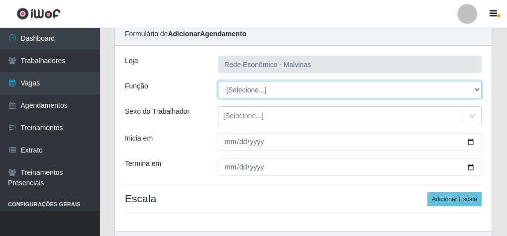
select select "1"
click at [218, 81] on select "[Selecione...] Embalador Embalador + Embalador ++ Operador de Caixa Operador de…" at bounding box center [350, 89] width 264 height 17
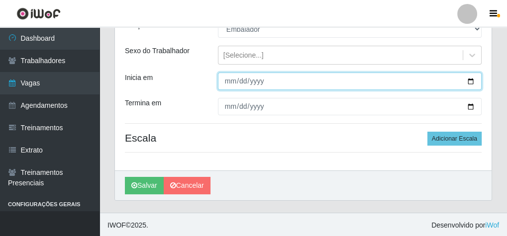
click at [225, 79] on input "Inicia em" at bounding box center [350, 81] width 264 height 17
type input "2025-10-15"
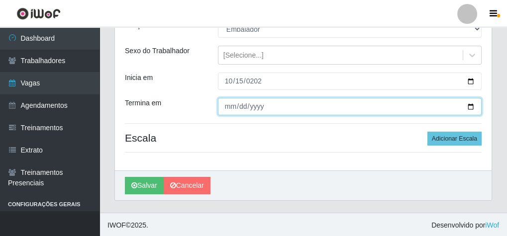
click at [229, 103] on input "Termina em" at bounding box center [350, 106] width 264 height 17
type input "2025-10-15"
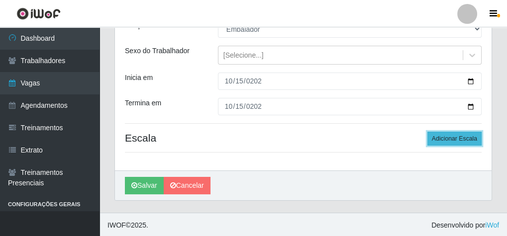
click at [453, 138] on button "Adicionar Escala" at bounding box center [455, 139] width 54 height 14
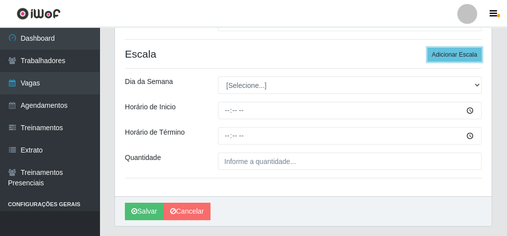
scroll to position [211, 0]
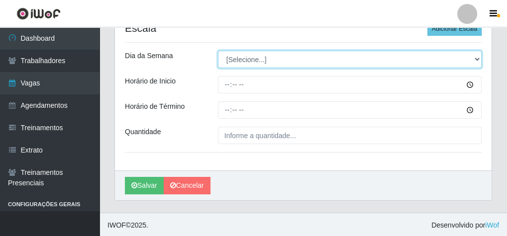
click at [259, 60] on select "[Selecione...] Segunda Terça Quarta Quinta Sexta Sábado Domingo" at bounding box center [350, 59] width 264 height 17
select select "3"
click at [218, 51] on select "[Selecione...] Segunda Terça Quarta Quinta Sexta Sábado Domingo" at bounding box center [350, 59] width 264 height 17
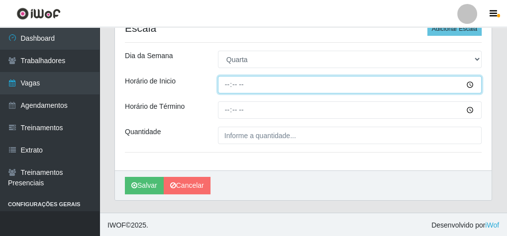
click at [221, 89] on input "Horário de Inicio" at bounding box center [350, 84] width 264 height 17
type input "07:30"
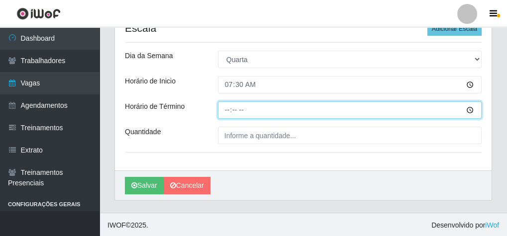
click at [223, 112] on input "Horário de Término" at bounding box center [350, 110] width 264 height 17
type input "13:30"
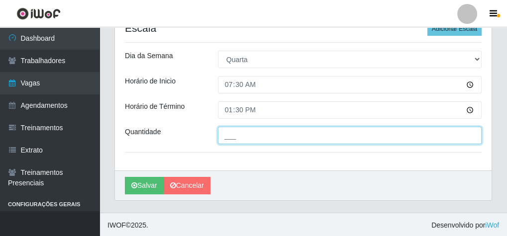
click at [240, 133] on input "___" at bounding box center [350, 135] width 264 height 17
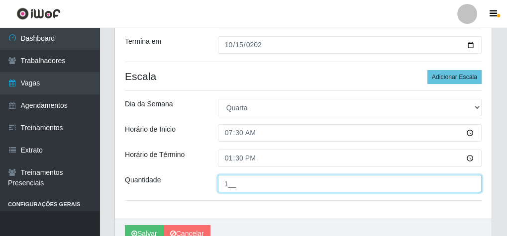
scroll to position [91, 0]
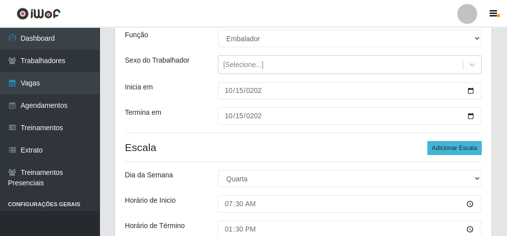
type input "1__"
click at [448, 144] on button "Adicionar Escala" at bounding box center [455, 148] width 54 height 14
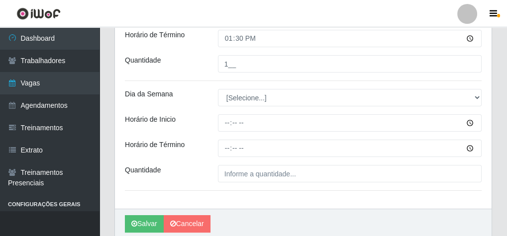
scroll to position [290, 0]
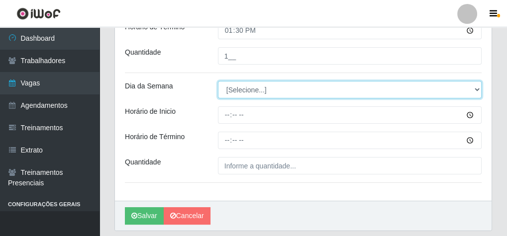
click at [244, 92] on select "[Selecione...] Segunda Terça Quarta Quinta Sexta Sábado Domingo" at bounding box center [350, 89] width 264 height 17
select select "3"
click at [218, 81] on select "[Selecione...] Segunda Terça Quarta Quinta Sexta Sábado Domingo" at bounding box center [350, 89] width 264 height 17
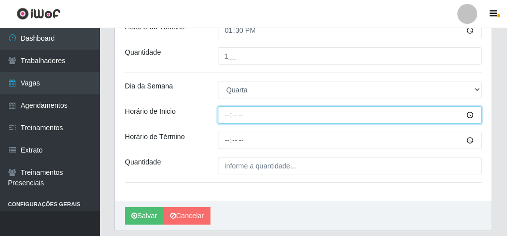
click at [228, 116] on input "Horário de Inicio" at bounding box center [350, 115] width 264 height 17
type input "08:30"
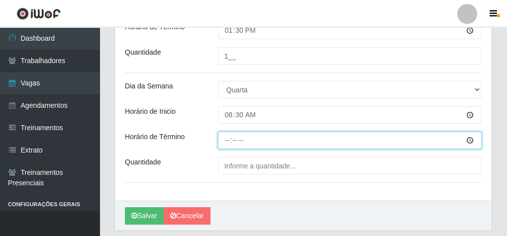
click at [227, 136] on input "Horário de Término" at bounding box center [350, 140] width 264 height 17
type input "14:00"
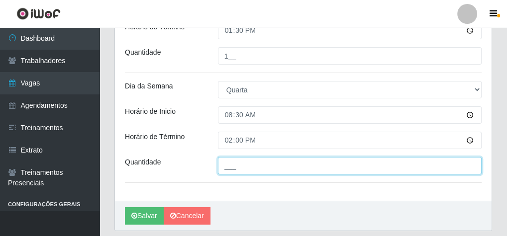
click at [252, 161] on input "___" at bounding box center [350, 165] width 264 height 17
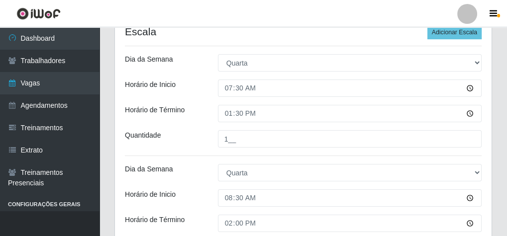
scroll to position [51, 0]
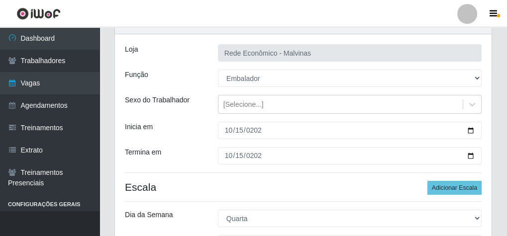
type input "1__"
click at [445, 177] on div "Loja Rede Econômico - Malvinas Função [Selecione...] Embalador Embalador + Emba…" at bounding box center [303, 237] width 377 height 406
click at [448, 182] on button "Adicionar Escala" at bounding box center [455, 188] width 54 height 14
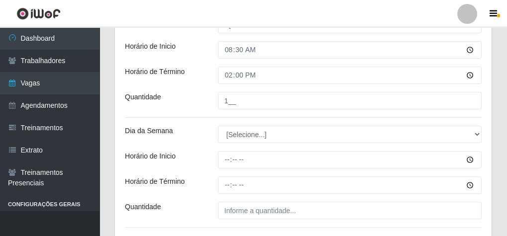
scroll to position [370, 0]
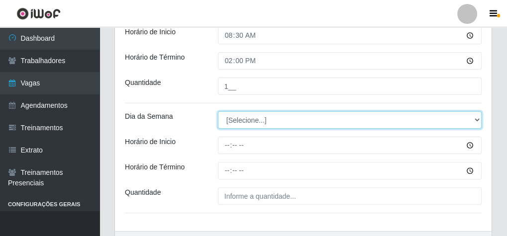
click at [261, 115] on select "[Selecione...] Segunda Terça Quarta Quinta Sexta Sábado Domingo" at bounding box center [350, 120] width 264 height 17
select select "3"
click at [218, 112] on select "[Selecione...] Segunda Terça Quarta Quinta Sexta Sábado Domingo" at bounding box center [350, 120] width 264 height 17
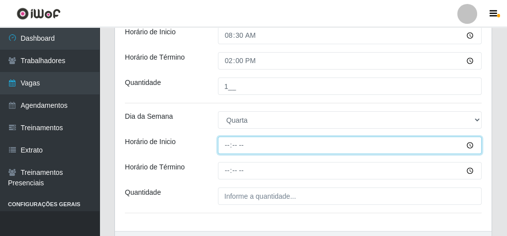
click at [228, 144] on input "Horário de Inicio" at bounding box center [350, 145] width 264 height 17
type input "14:00"
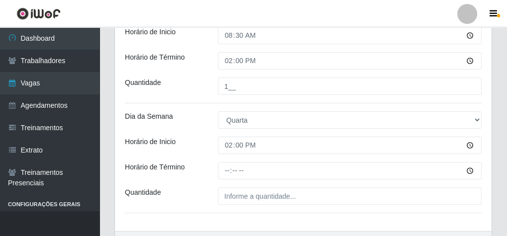
drag, startPoint x: 238, startPoint y: 154, endPoint x: 230, endPoint y: 165, distance: 13.9
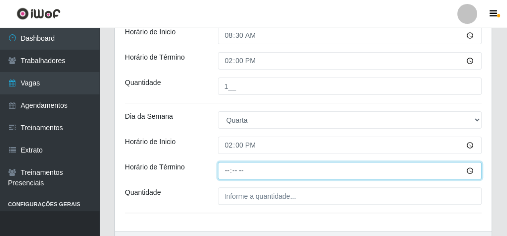
click at [229, 166] on input "Horário de Término" at bounding box center [350, 170] width 264 height 17
type input "20:00"
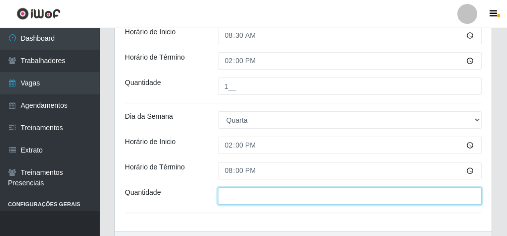
click at [247, 195] on input "___" at bounding box center [350, 196] width 264 height 17
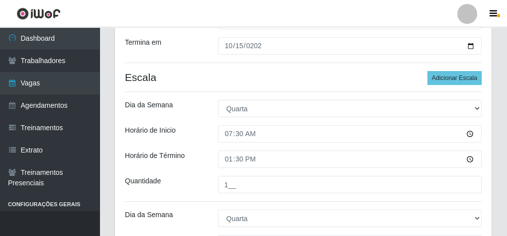
scroll to position [91, 0]
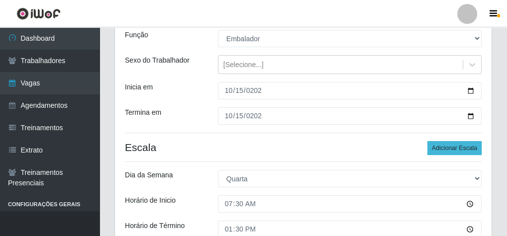
type input "2__"
click at [453, 142] on button "Adicionar Escala" at bounding box center [455, 148] width 54 height 14
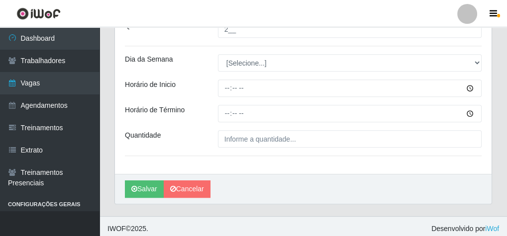
scroll to position [540, 0]
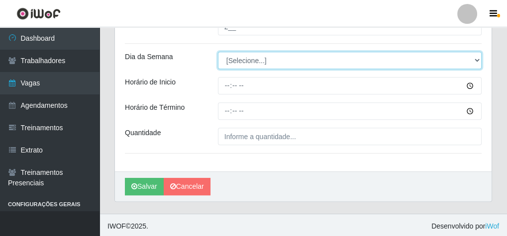
click at [240, 62] on select "[Selecione...] Segunda Terça Quarta Quinta Sexta Sábado Domingo" at bounding box center [350, 60] width 264 height 17
select select "3"
click at [218, 52] on select "[Selecione...] Segunda Terça Quarta Quinta Sexta Sábado Domingo" at bounding box center [350, 60] width 264 height 17
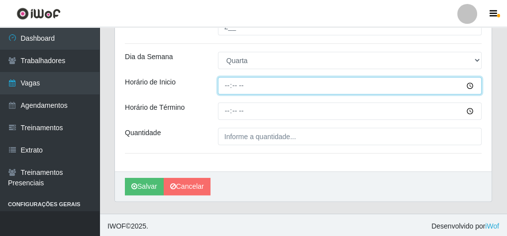
click at [219, 84] on input "Horário de Inicio" at bounding box center [350, 85] width 264 height 17
type input "16:00"
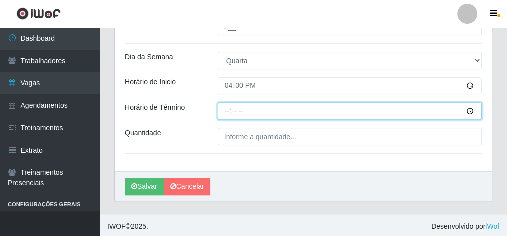
click at [227, 113] on input "Horário de Término" at bounding box center [350, 111] width 264 height 17
type input "20:10"
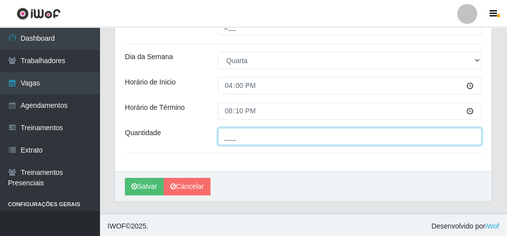
click at [236, 133] on input "___" at bounding box center [350, 136] width 264 height 17
type input "1__"
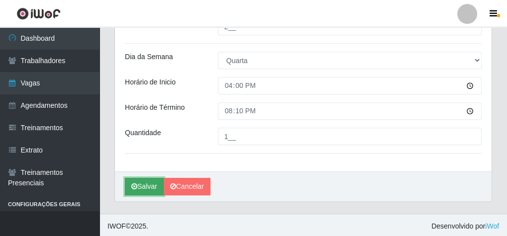
click at [141, 182] on button "Salvar" at bounding box center [144, 186] width 39 height 17
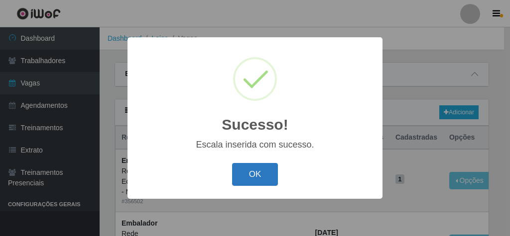
click at [272, 174] on button "OK" at bounding box center [255, 174] width 46 height 23
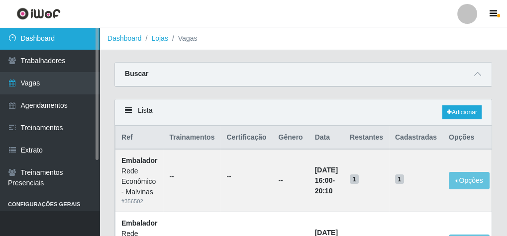
click at [68, 42] on link "Dashboard" at bounding box center [50, 38] width 100 height 22
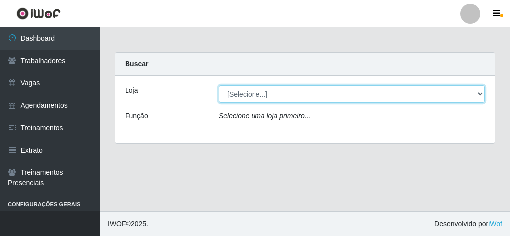
click at [251, 95] on select "[Selecione...] Rede Econômico - Malvinas Rede Econômico - Prata" at bounding box center [352, 94] width 266 height 17
select select "194"
click at [219, 86] on select "[Selecione...] Rede Econômico - Malvinas Rede Econômico - Prata" at bounding box center [352, 94] width 266 height 17
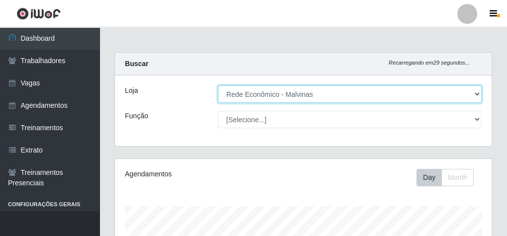
scroll to position [206, 377]
click at [218, 86] on select "[Selecione...] Rede Econômico - Malvinas Rede Econômico - Prata" at bounding box center [350, 94] width 264 height 17
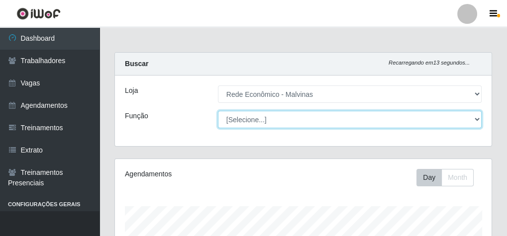
click at [251, 125] on select "[Selecione...] Embalador Embalador + Embalador ++ Operador de Caixa Operador de…" at bounding box center [350, 119] width 264 height 17
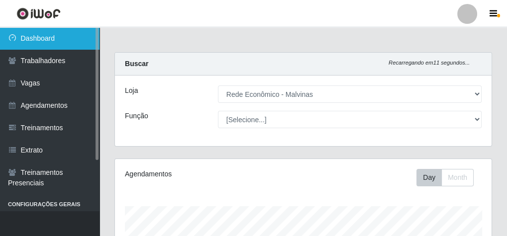
click at [48, 42] on link "Dashboard" at bounding box center [50, 38] width 100 height 22
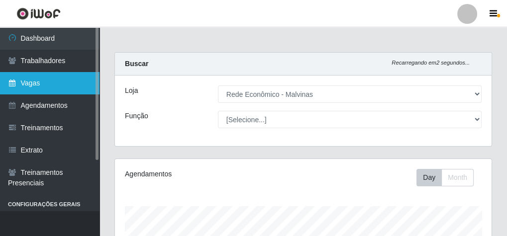
click at [67, 87] on link "Vagas" at bounding box center [50, 83] width 100 height 22
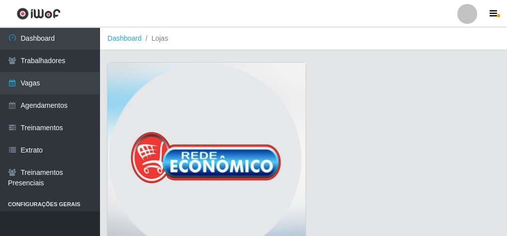
click at [196, 110] on img at bounding box center [207, 162] width 198 height 199
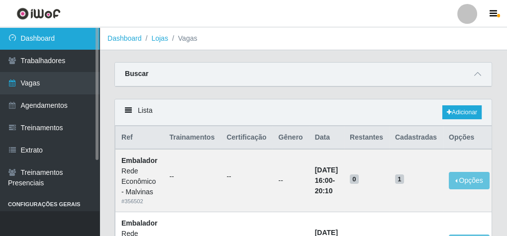
click at [68, 31] on link "Dashboard" at bounding box center [50, 38] width 100 height 22
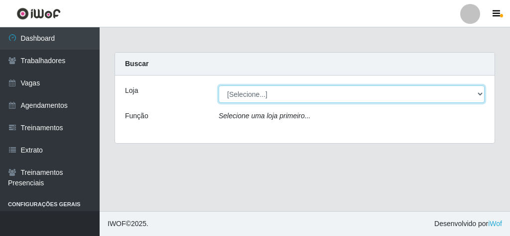
drag, startPoint x: 276, startPoint y: 95, endPoint x: 276, endPoint y: 101, distance: 6.0
click at [276, 95] on select "[Selecione...] Rede Econômico - Malvinas Rede Econômico - Prata" at bounding box center [352, 94] width 266 height 17
select select "194"
click at [219, 86] on select "[Selecione...] Rede Econômico - Malvinas Rede Econômico - Prata" at bounding box center [352, 94] width 266 height 17
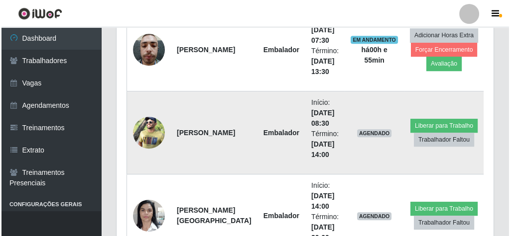
scroll to position [518, 0]
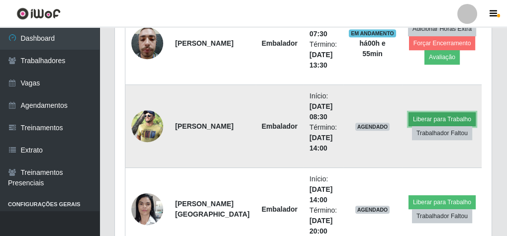
click at [427, 119] on button "Liberar para Trabalho" at bounding box center [442, 119] width 67 height 14
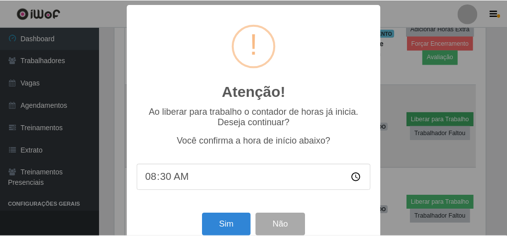
scroll to position [206, 373]
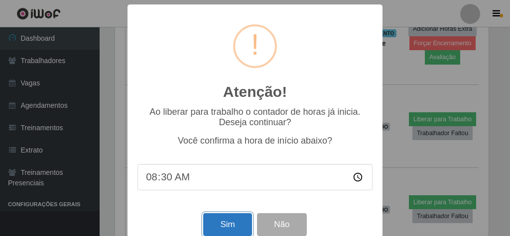
click at [224, 226] on button "Sim" at bounding box center [227, 225] width 48 height 23
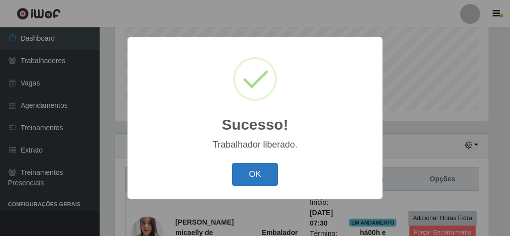
click at [256, 176] on button "OK" at bounding box center [255, 174] width 46 height 23
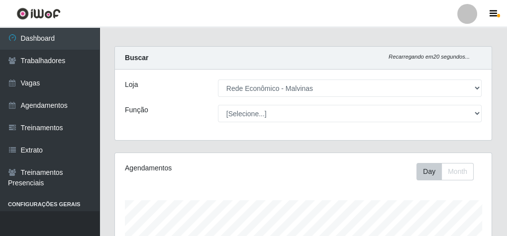
scroll to position [0, 0]
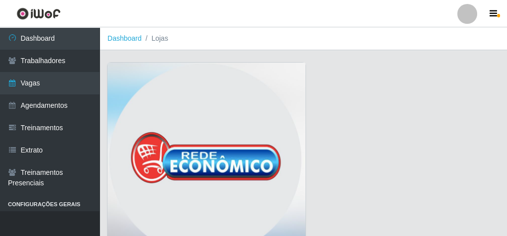
scroll to position [71, 0]
